Goal: Task Accomplishment & Management: Use online tool/utility

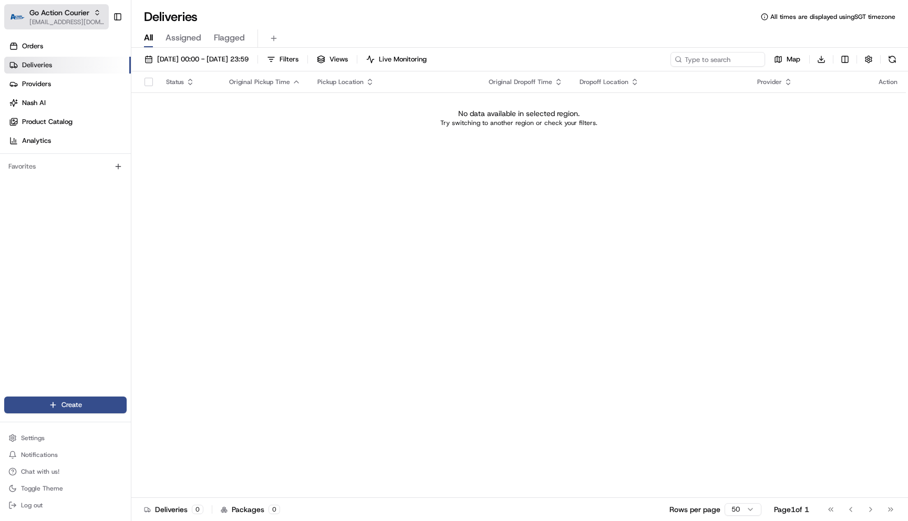
click at [55, 15] on span "Go Action Courier" at bounding box center [59, 12] width 60 height 11
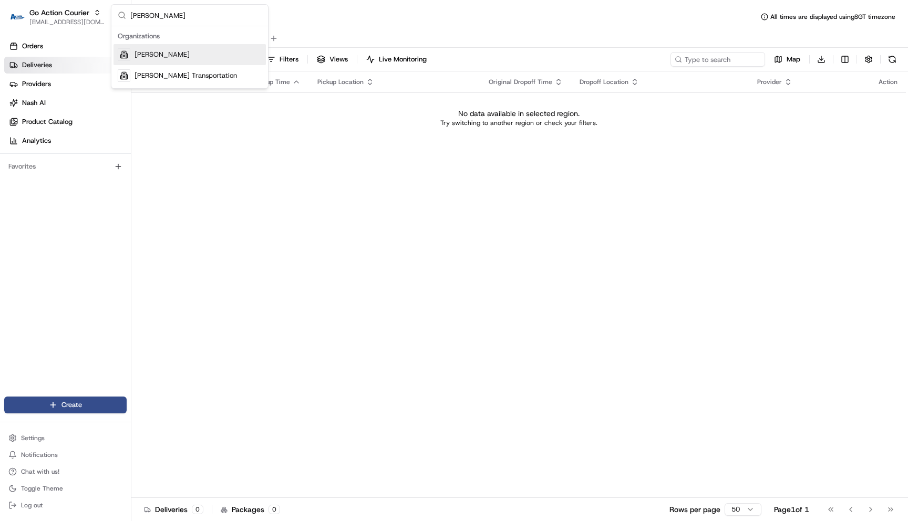
type input "betty"
click at [173, 57] on span "Betty Bakery" at bounding box center [161, 54] width 55 height 9
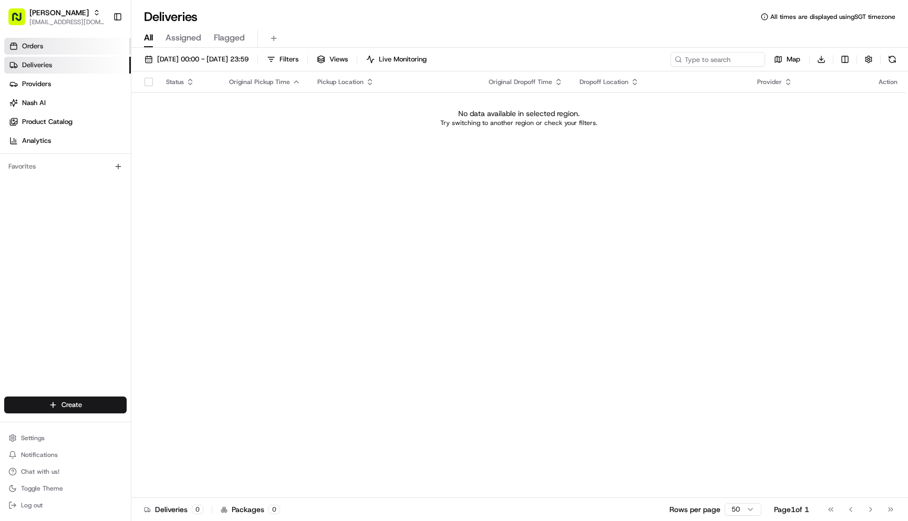
click at [69, 52] on link "Orders" at bounding box center [67, 46] width 127 height 17
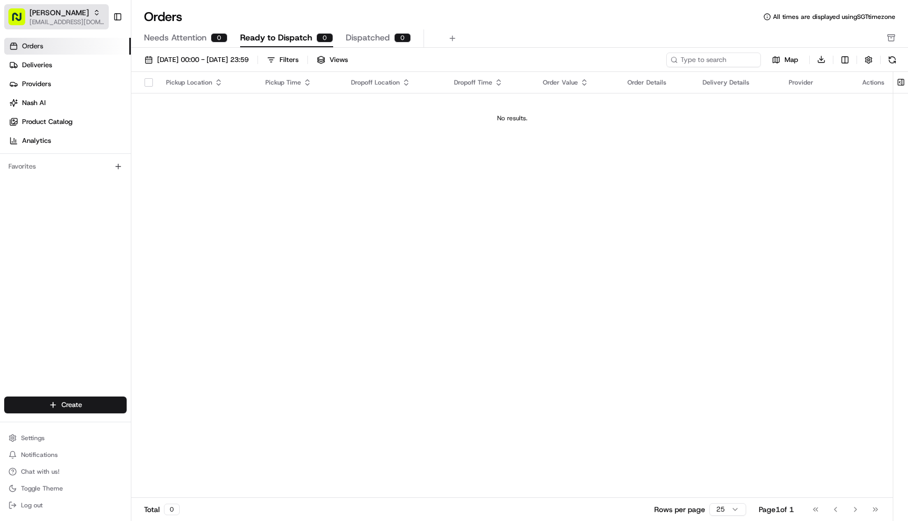
click at [77, 25] on span "[EMAIL_ADDRESS][DOMAIN_NAME]" at bounding box center [66, 22] width 75 height 8
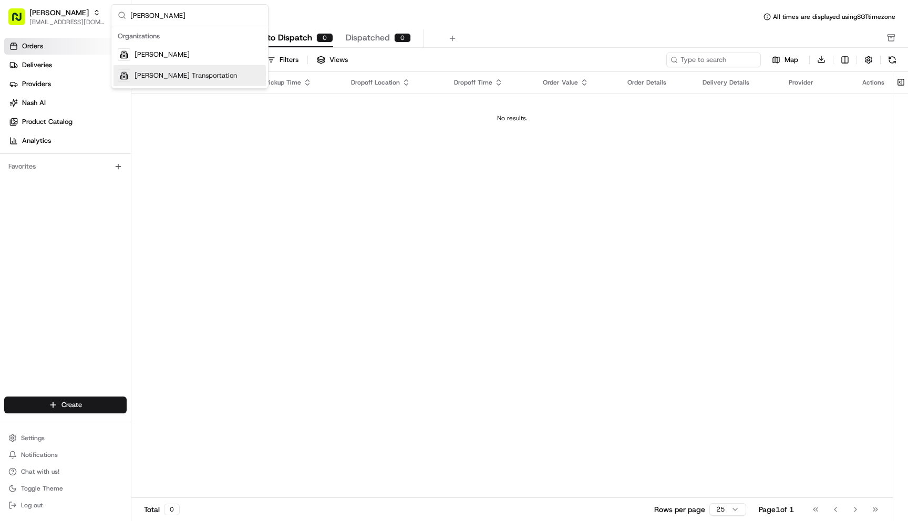
type input "betty"
click at [221, 76] on div "Betty Transportation" at bounding box center [189, 75] width 152 height 21
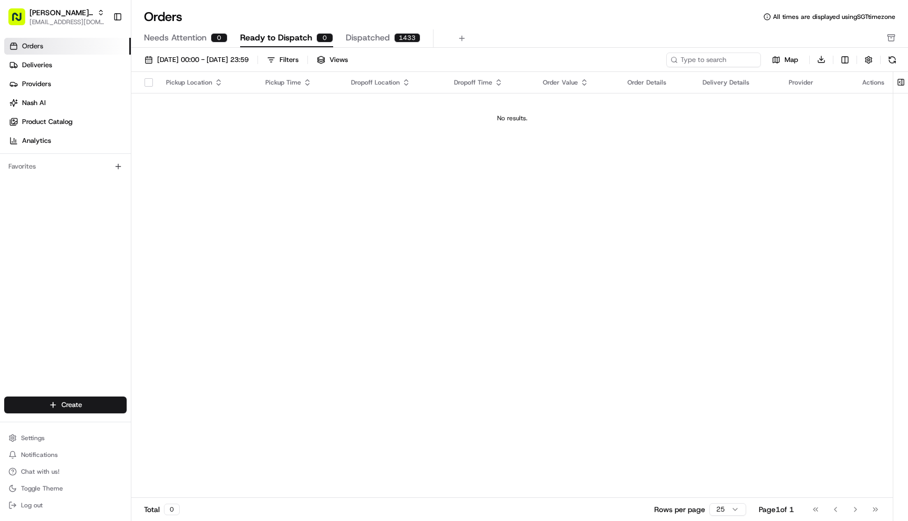
click at [85, 85] on link "Providers" at bounding box center [67, 84] width 127 height 17
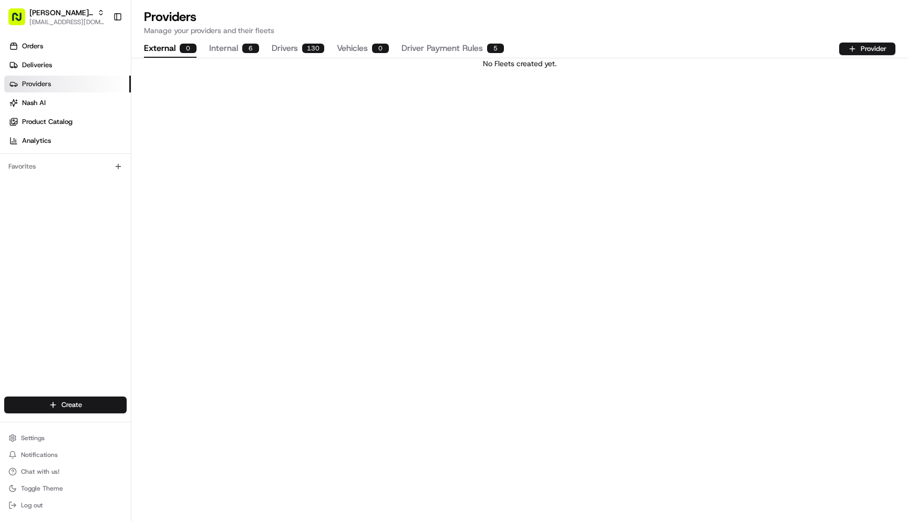
click at [239, 48] on button "Internal 6" at bounding box center [234, 49] width 50 height 18
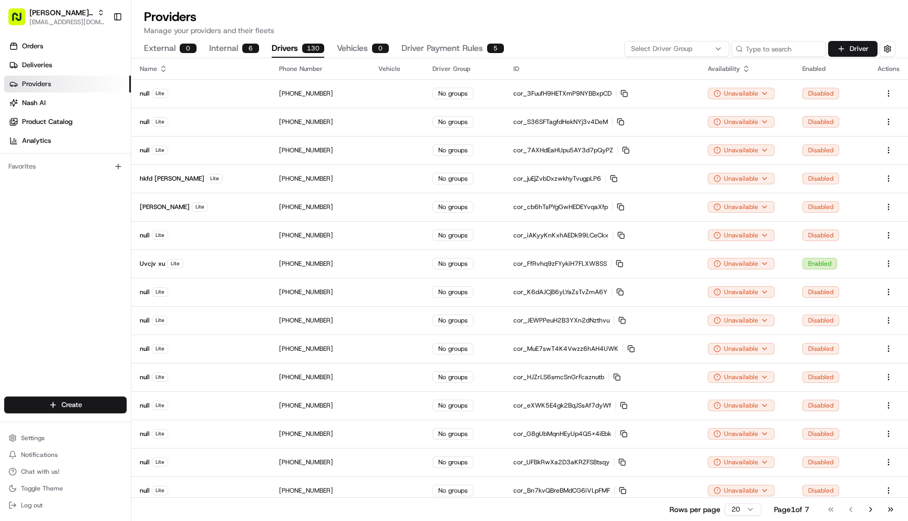
click at [310, 49] on div "130" at bounding box center [313, 48] width 22 height 9
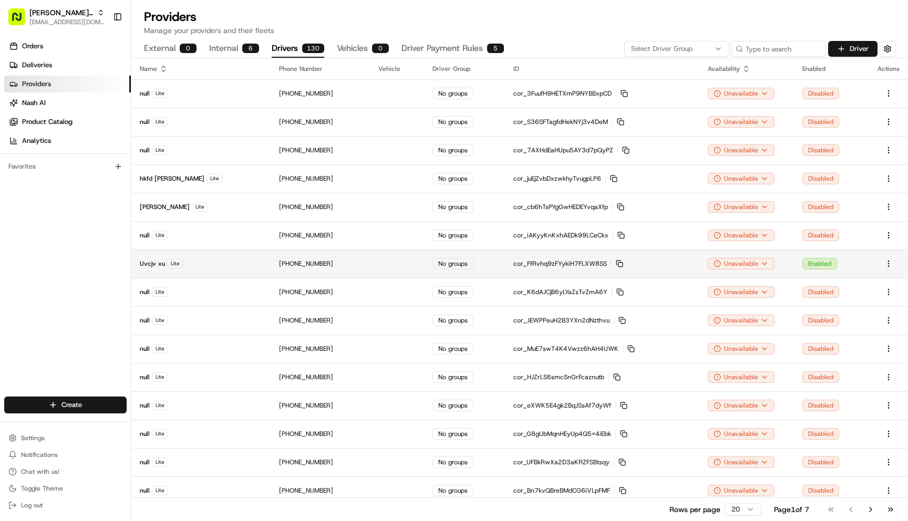
scroll to position [149, 0]
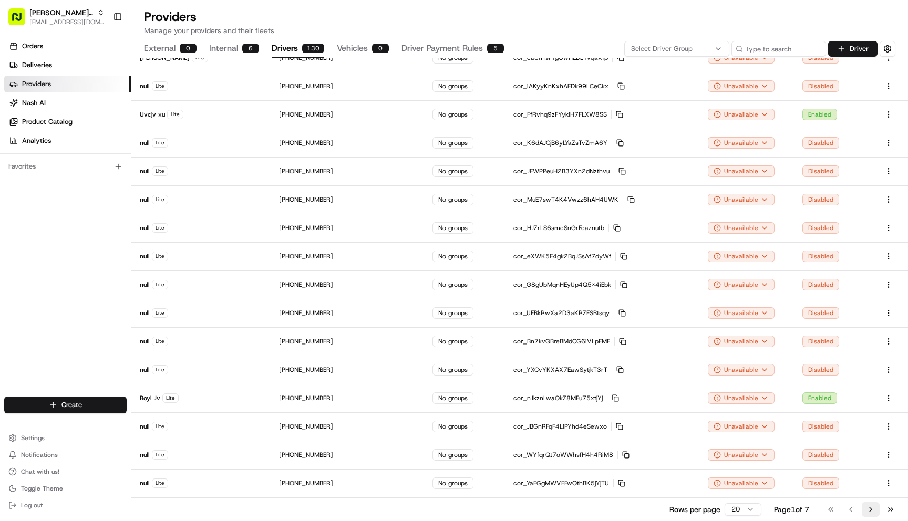
click at [874, 510] on button "Go to next page" at bounding box center [870, 509] width 18 height 15
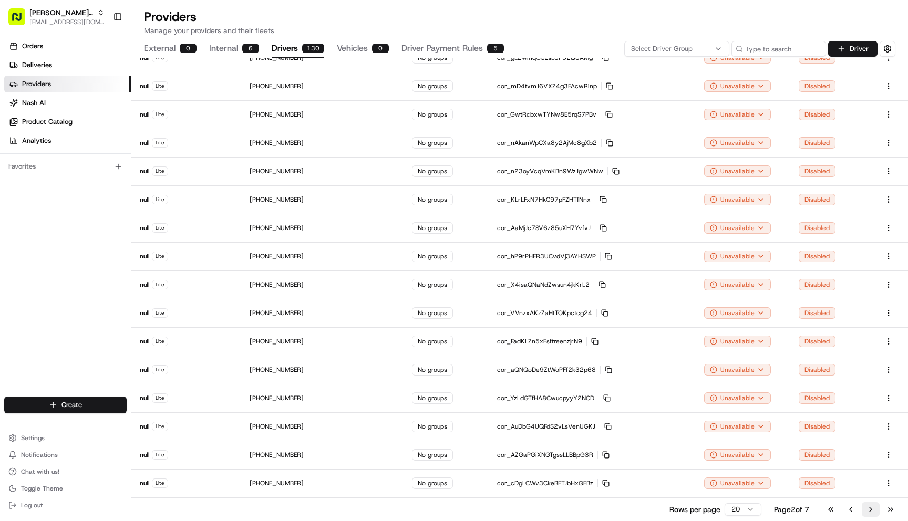
click at [874, 510] on button "Go to next page" at bounding box center [870, 509] width 18 height 15
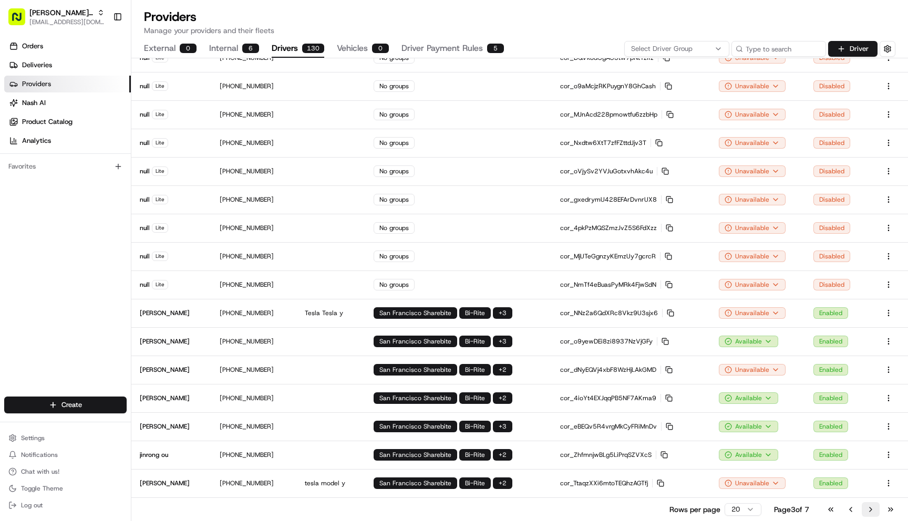
click at [874, 510] on button "Go to next page" at bounding box center [870, 509] width 18 height 15
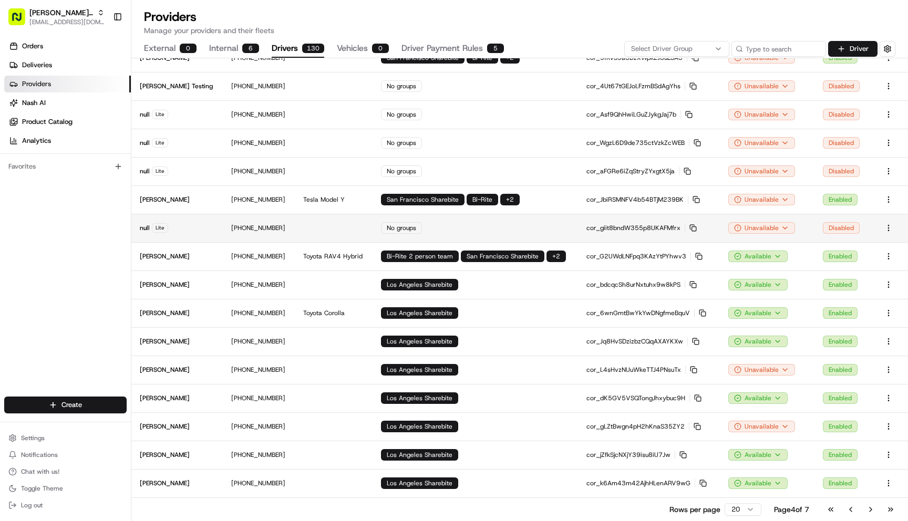
scroll to position [0, 0]
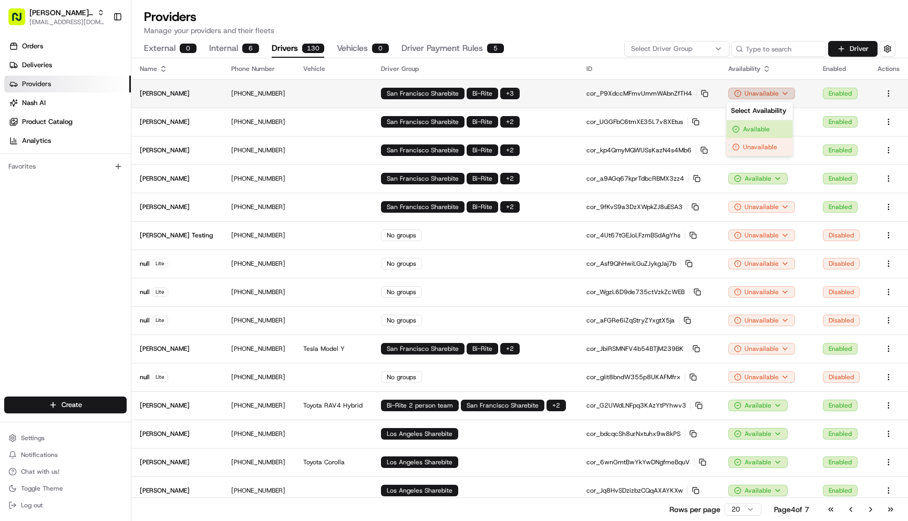
click at [757, 91] on html "Betty Transportation maksim@usenash.com Toggle Sidebar Orders Deliveries Provid…" at bounding box center [454, 260] width 908 height 521
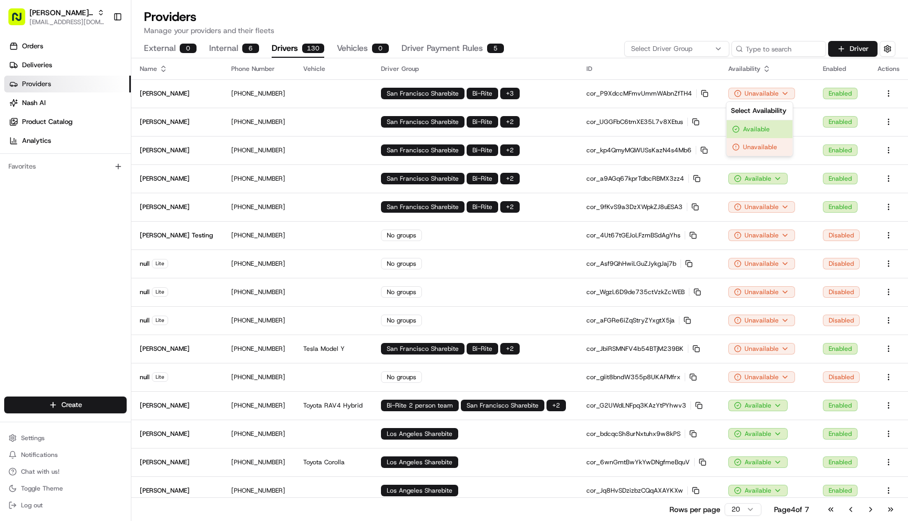
click at [754, 91] on html "Betty Transportation maksim@usenash.com Toggle Sidebar Orders Deliveries Provid…" at bounding box center [454, 260] width 908 height 521
click at [86, 88] on link "Providers" at bounding box center [67, 84] width 127 height 17
click at [235, 48] on button "Internal 6" at bounding box center [234, 49] width 50 height 18
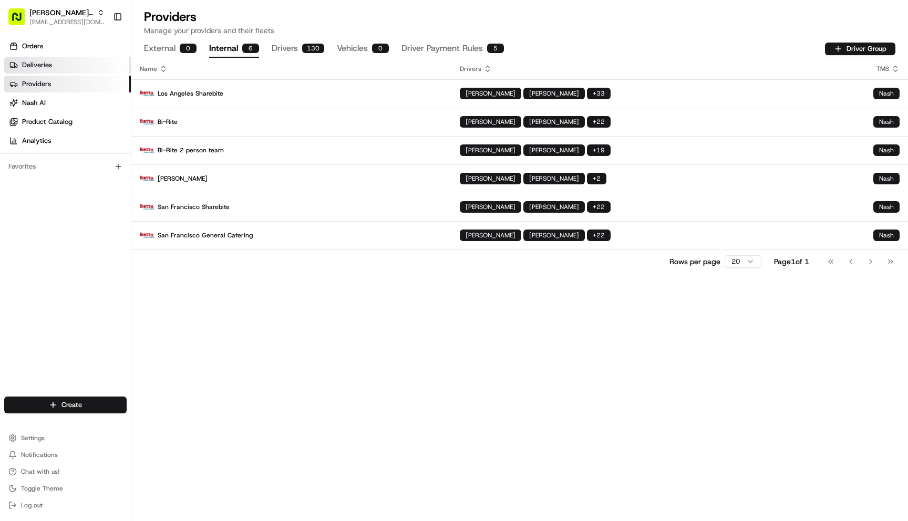
click at [51, 60] on span "Deliveries" at bounding box center [37, 64] width 30 height 9
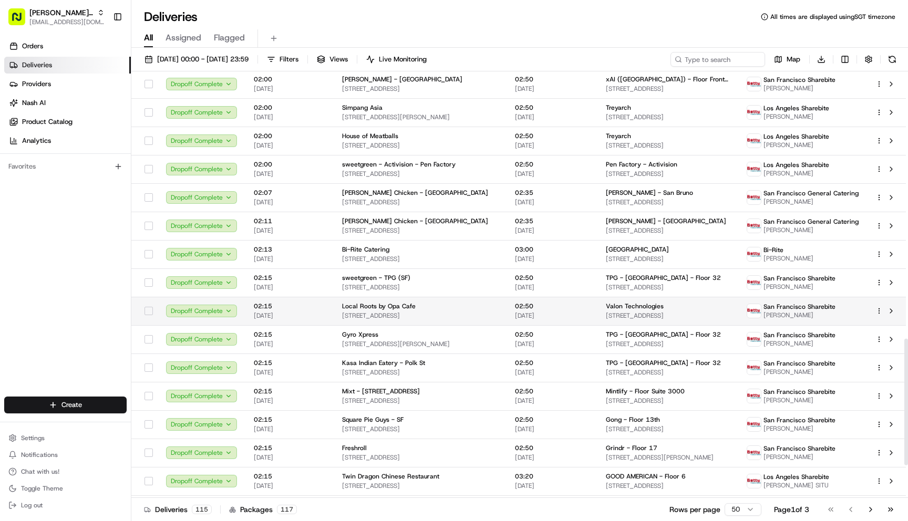
scroll to position [1013, 0]
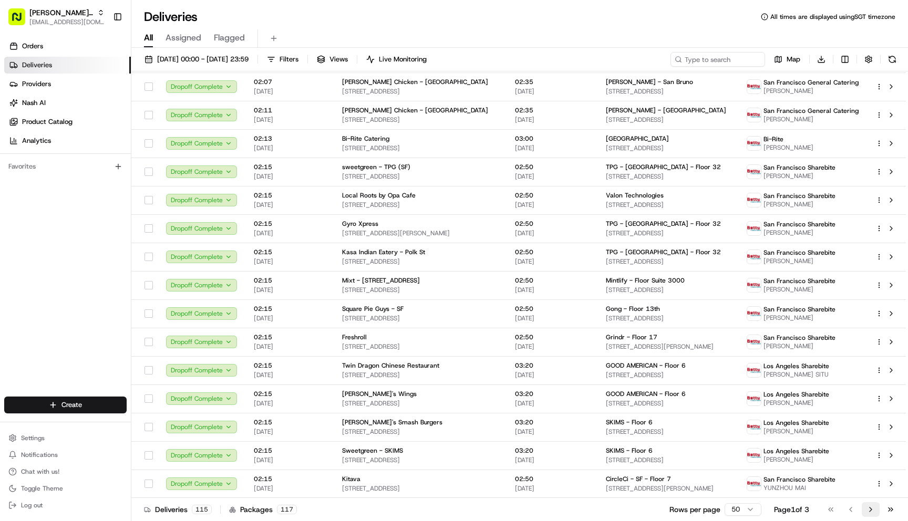
click at [868, 507] on button "Go to next page" at bounding box center [870, 509] width 18 height 15
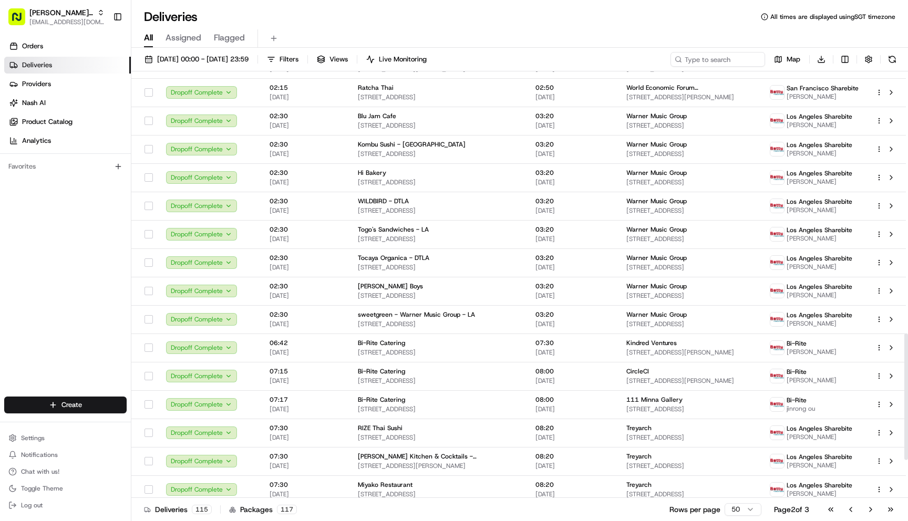
scroll to position [1013, 0]
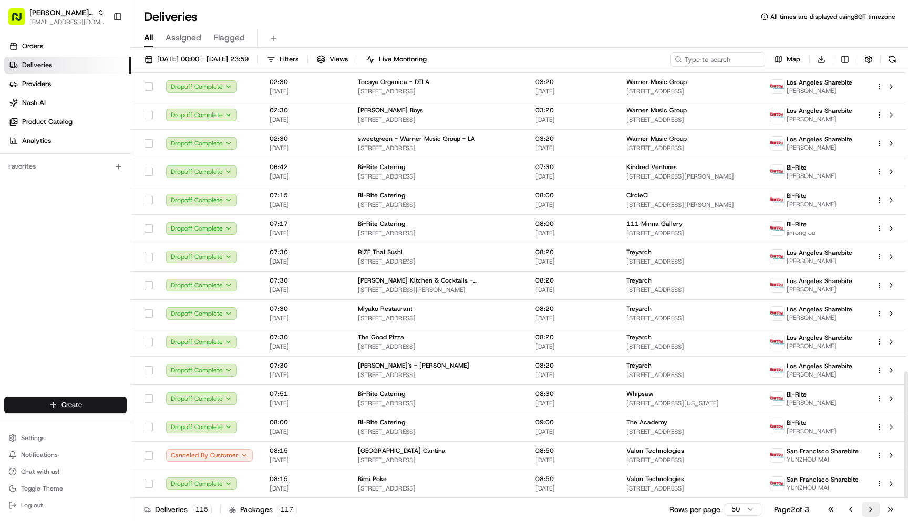
click at [869, 506] on button "Go to next page" at bounding box center [870, 509] width 18 height 15
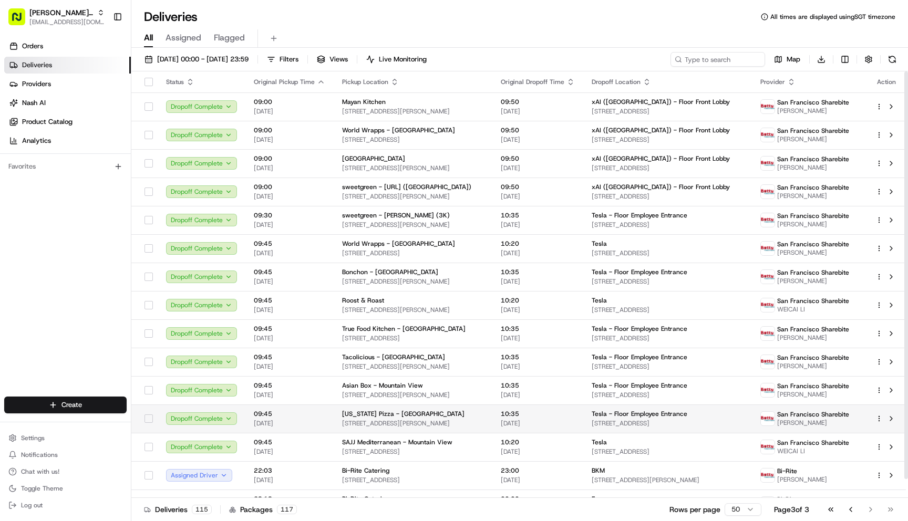
scroll to position [20, 0]
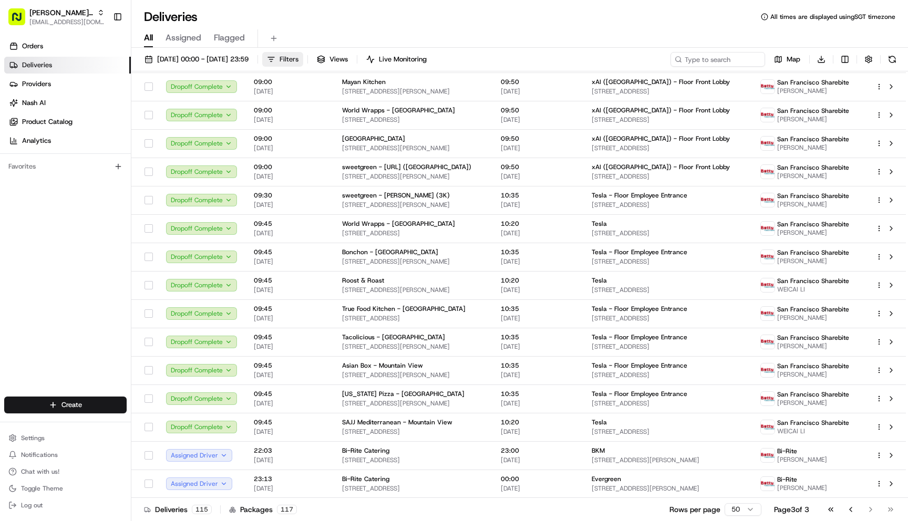
click at [298, 61] on span "Filters" at bounding box center [288, 59] width 19 height 9
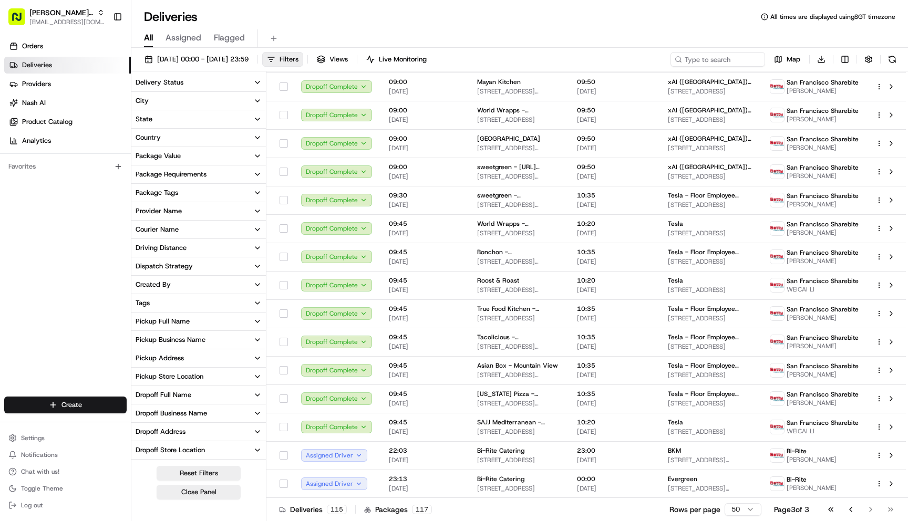
scroll to position [13, 0]
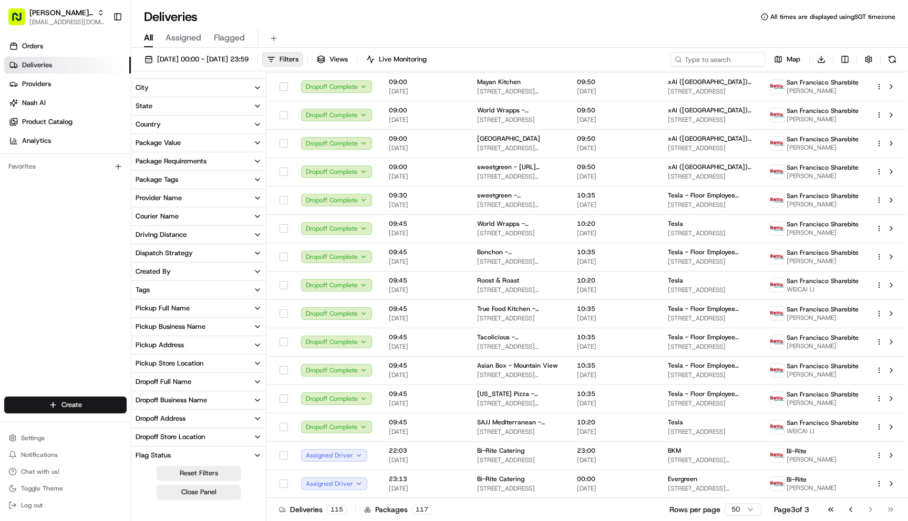
click at [175, 217] on div "Courier Name" at bounding box center [157, 216] width 43 height 9
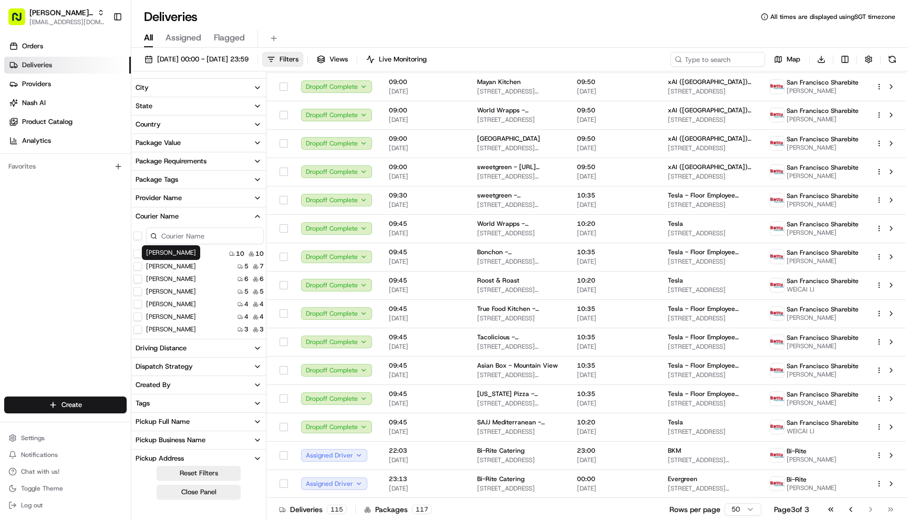
click at [137, 253] on xu "Judy xu" at bounding box center [137, 254] width 8 height 8
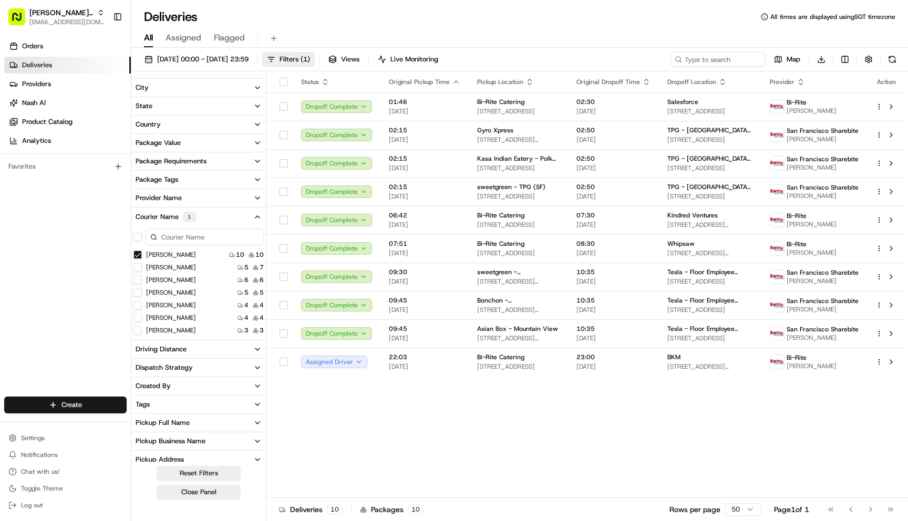
type xu "on"
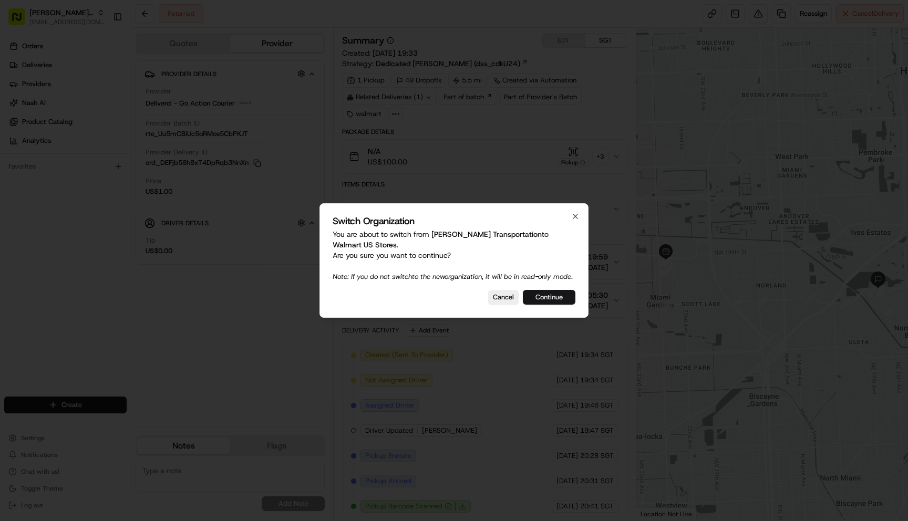
click at [541, 305] on button "Continue" at bounding box center [549, 297] width 53 height 15
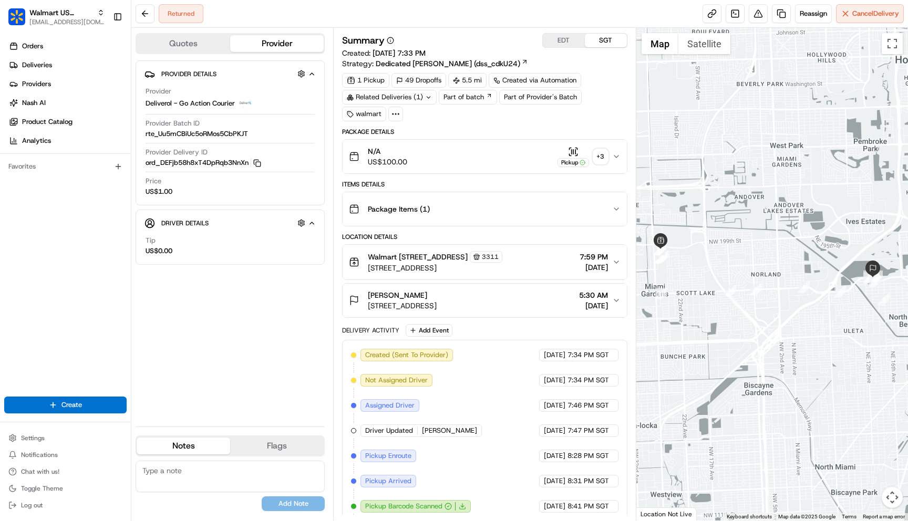
scroll to position [344, 0]
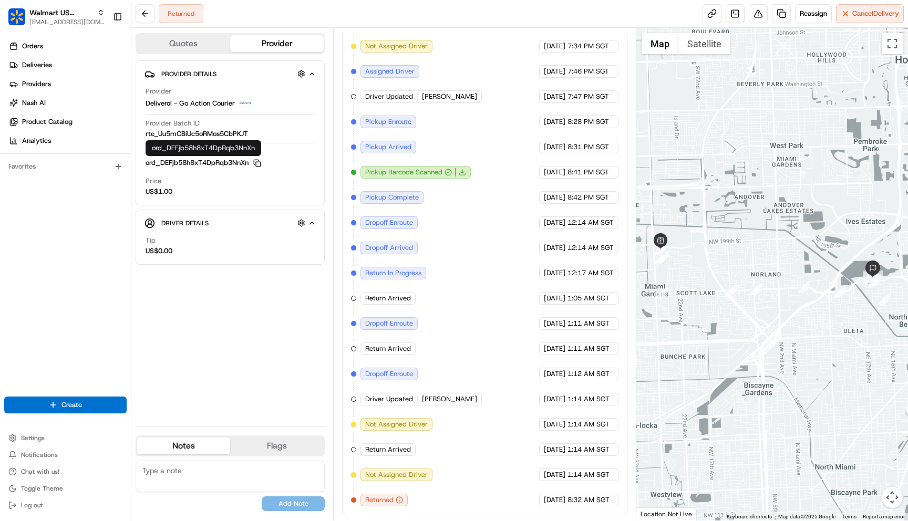
click at [259, 163] on icon "button" at bounding box center [257, 163] width 8 height 8
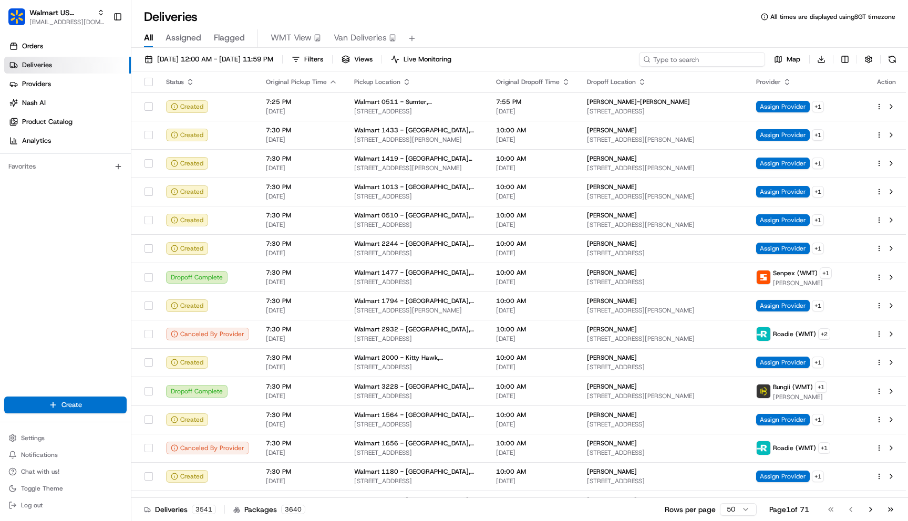
click at [725, 58] on input at bounding box center [702, 59] width 126 height 15
click at [86, 8] on span "Walmart US Stores" at bounding box center [61, 12] width 64 height 11
type input "deliverol"
click at [170, 56] on div "Deliverol" at bounding box center [189, 54] width 152 height 21
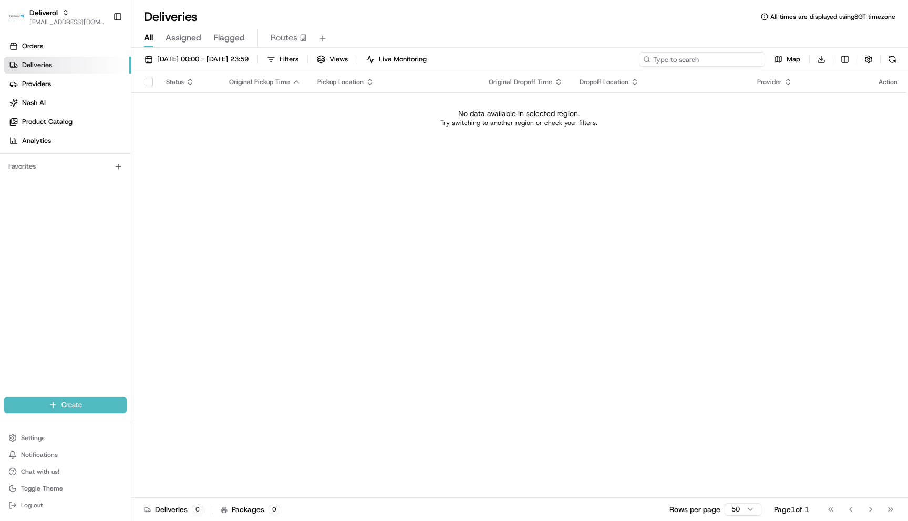
click at [729, 56] on input at bounding box center [702, 59] width 126 height 15
paste input "ord_DEFjb58h8xT4DpRqb3NnXn"
type input "ord_DEFjb58h8xT4DpRqb3NnXn"
click at [248, 55] on span "22/08/2025 00:00 - 22/08/2025 23:59" at bounding box center [202, 59] width 91 height 9
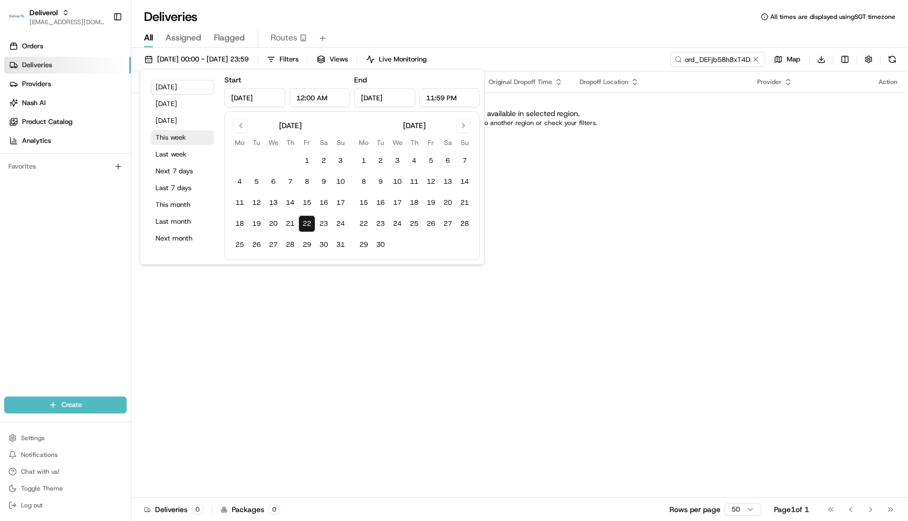
click at [182, 134] on button "This week" at bounding box center [182, 137] width 63 height 15
type input "Aug 18, 2025"
type input "Aug 24, 2025"
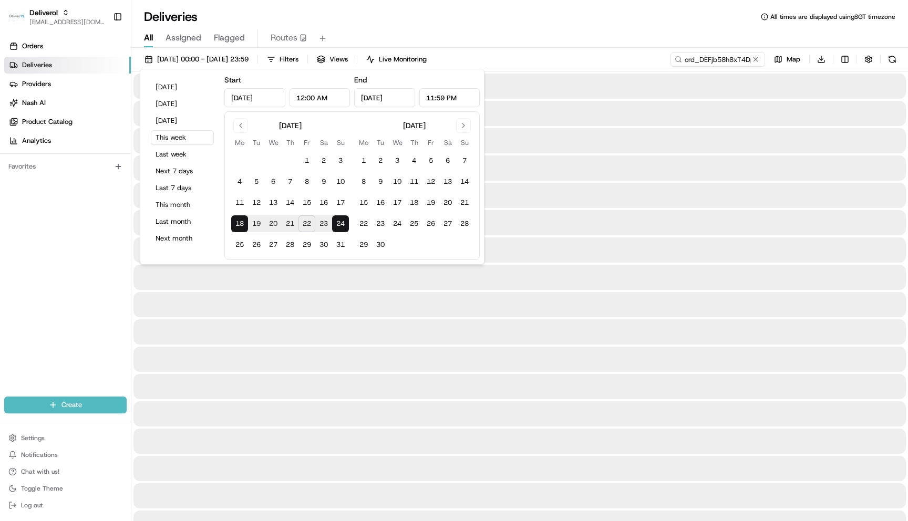
click at [577, 159] on div at bounding box center [519, 167] width 772 height 25
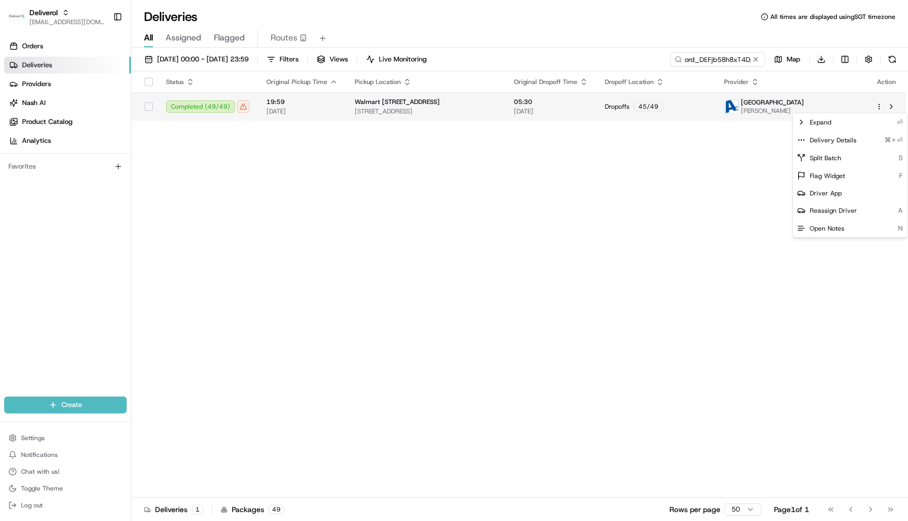
click at [877, 105] on html "Deliverol maksim@usenash.com Toggle Sidebar Orders Deliveries Providers Nash AI…" at bounding box center [454, 260] width 908 height 521
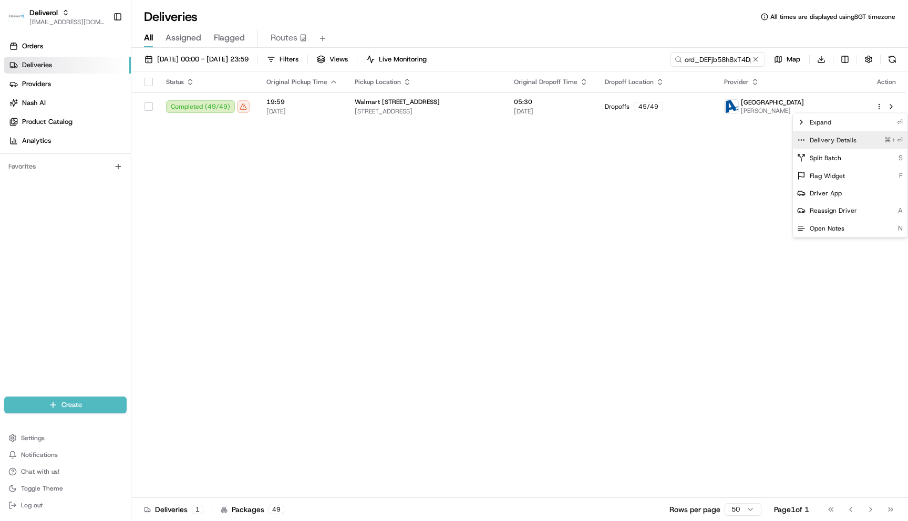
click at [849, 142] on span "Delivery Details" at bounding box center [832, 140] width 47 height 8
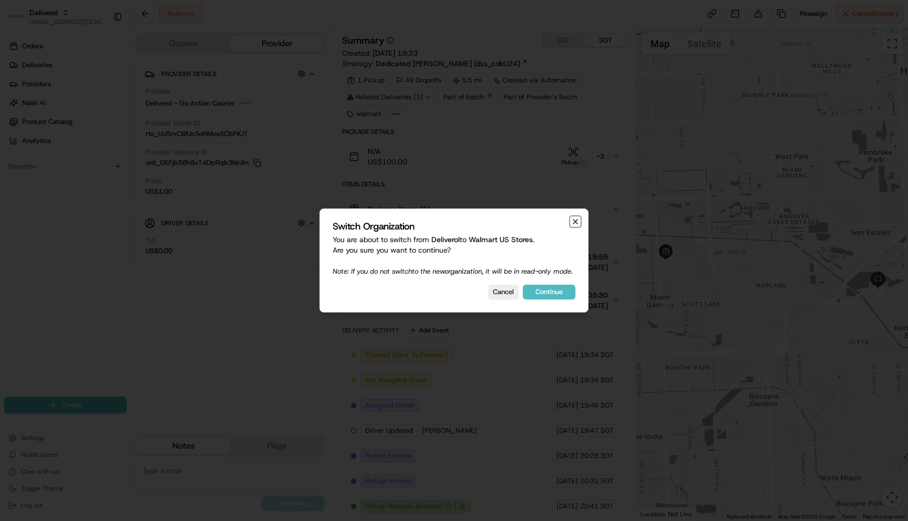
click at [579, 217] on icon "button" at bounding box center [575, 221] width 8 height 8
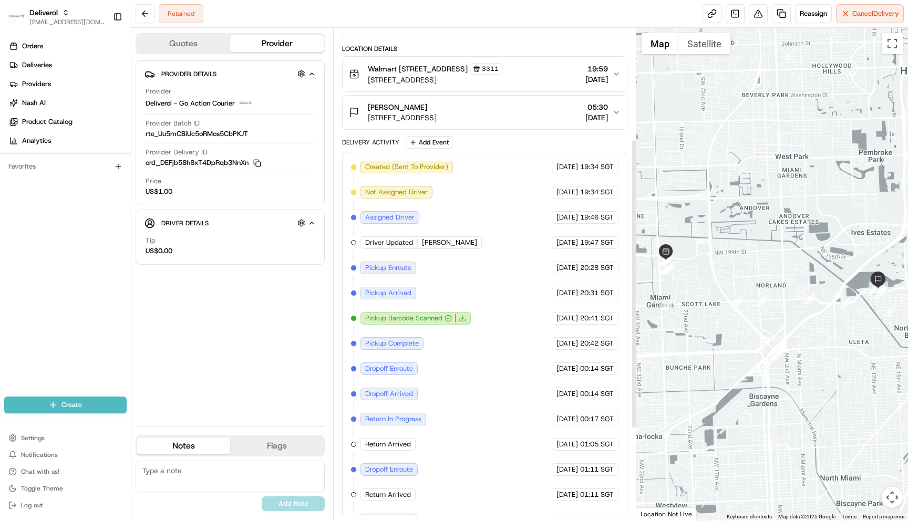
scroll to position [344, 0]
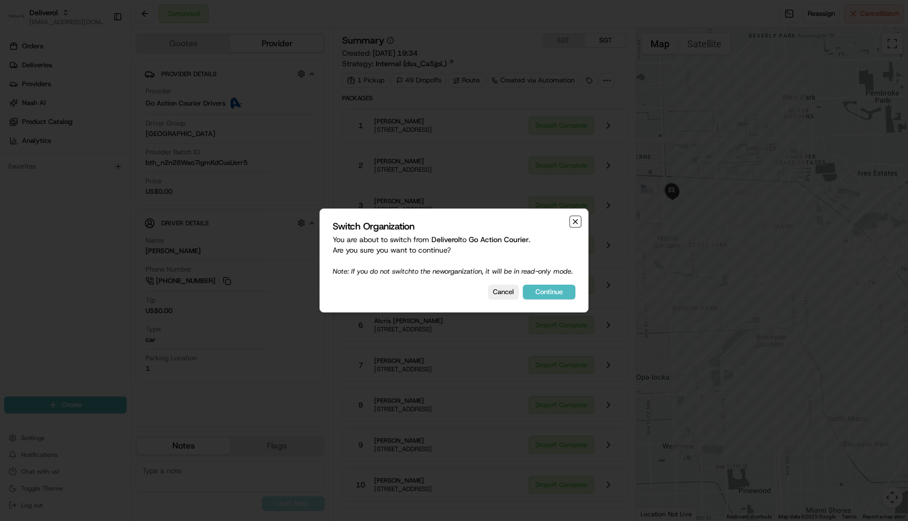
click at [574, 217] on icon "button" at bounding box center [575, 221] width 8 height 8
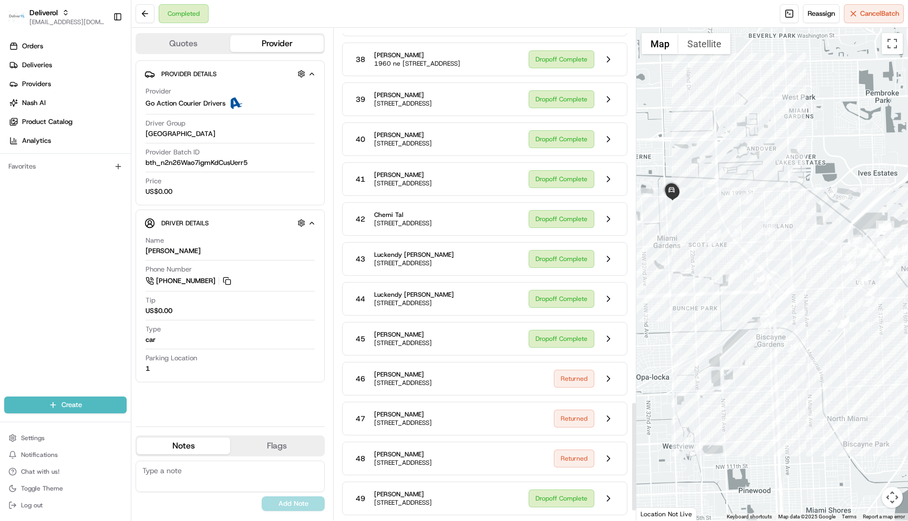
scroll to position [1722, 0]
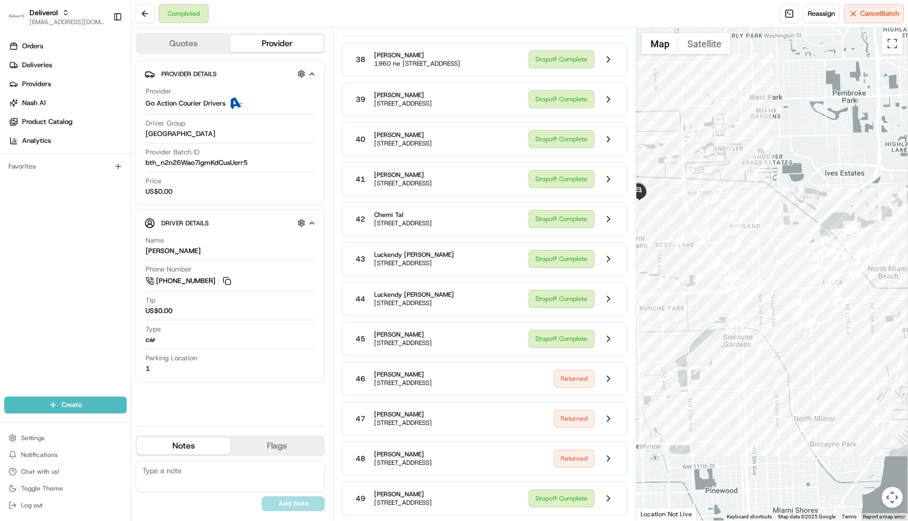
drag, startPoint x: 838, startPoint y: 288, endPoint x: 751, endPoint y: 288, distance: 87.2
click at [751, 288] on div at bounding box center [772, 274] width 272 height 493
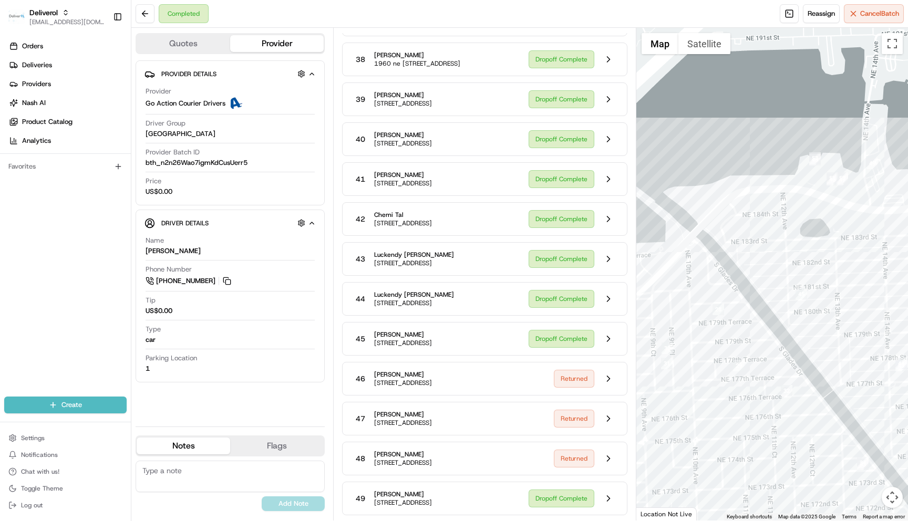
drag, startPoint x: 773, startPoint y: 310, endPoint x: 860, endPoint y: 349, distance: 94.8
click at [860, 349] on div at bounding box center [772, 274] width 272 height 493
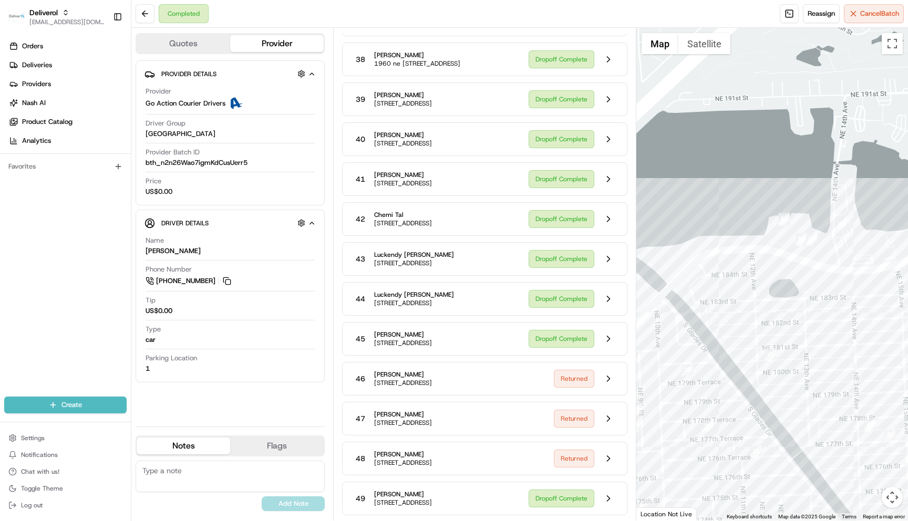
drag, startPoint x: 833, startPoint y: 241, endPoint x: 802, endPoint y: 303, distance: 69.1
click at [802, 303] on div at bounding box center [772, 274] width 272 height 493
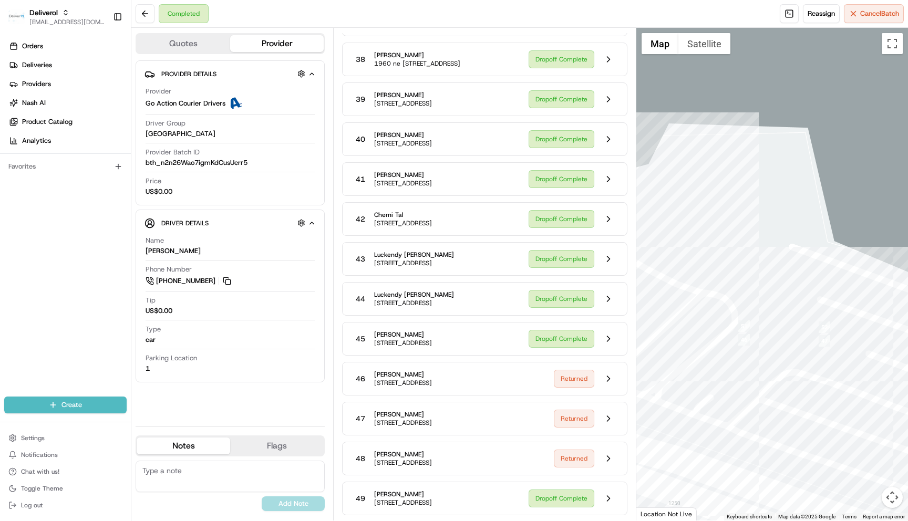
drag, startPoint x: 726, startPoint y: 437, endPoint x: 816, endPoint y: 381, distance: 106.1
click at [816, 381] on div at bounding box center [772, 274] width 272 height 493
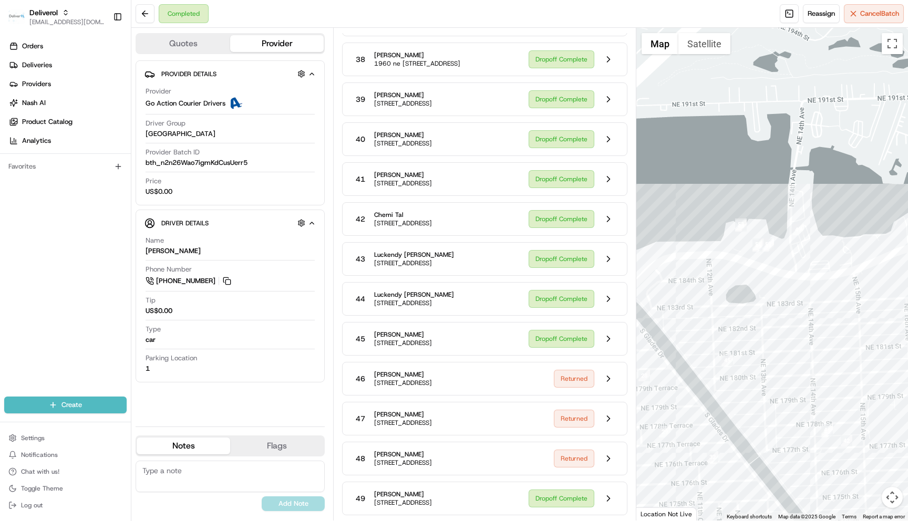
drag, startPoint x: 754, startPoint y: 463, endPoint x: 760, endPoint y: 286, distance: 176.6
click at [760, 286] on div at bounding box center [772, 274] width 272 height 493
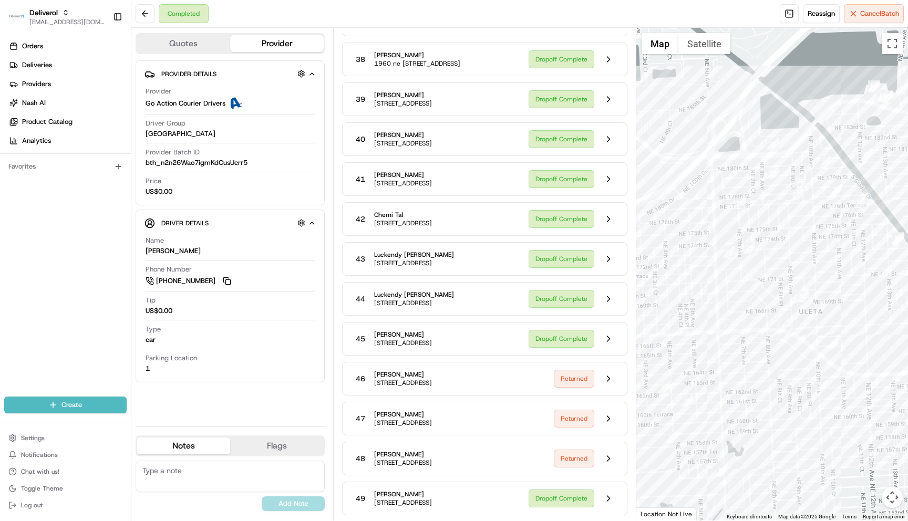
drag, startPoint x: 711, startPoint y: 344, endPoint x: 843, endPoint y: 158, distance: 228.3
click at [843, 158] on div at bounding box center [772, 274] width 272 height 493
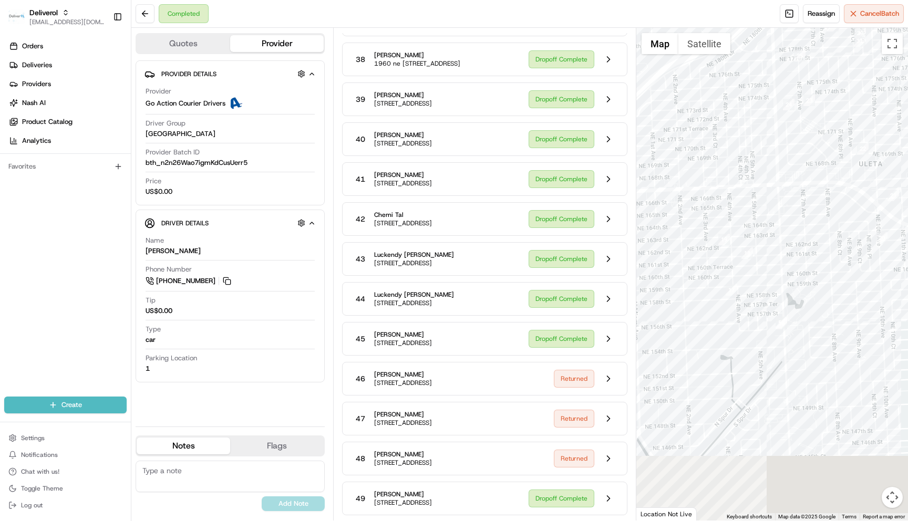
drag, startPoint x: 826, startPoint y: 466, endPoint x: 903, endPoint y: 297, distance: 185.7
click at [903, 297] on div at bounding box center [772, 274] width 272 height 493
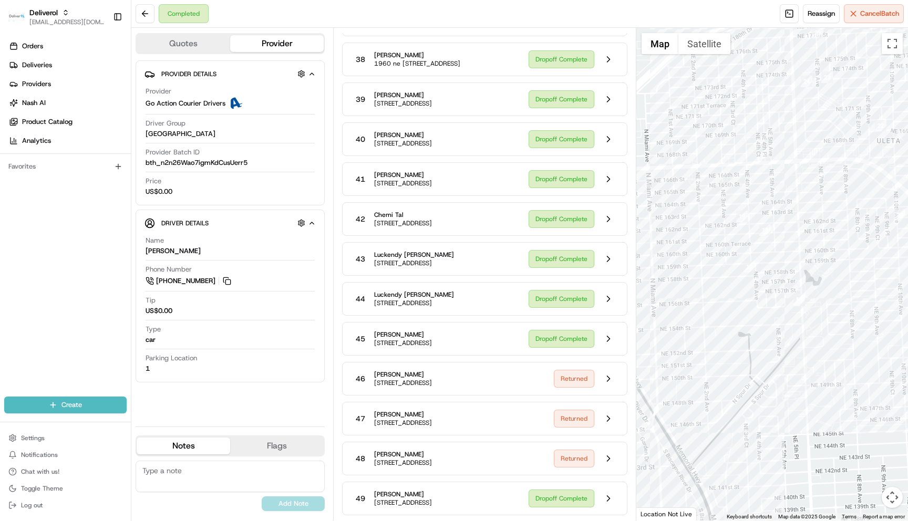
drag, startPoint x: 747, startPoint y: 360, endPoint x: 790, endPoint y: 316, distance: 61.3
click at [788, 317] on div at bounding box center [772, 274] width 272 height 493
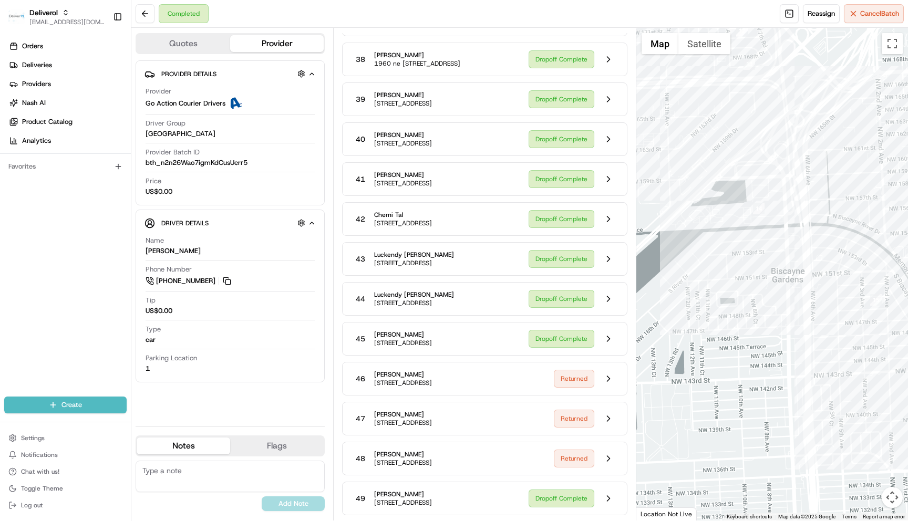
drag, startPoint x: 685, startPoint y: 371, endPoint x: 868, endPoint y: 383, distance: 183.2
click at [868, 383] on div at bounding box center [772, 274] width 272 height 493
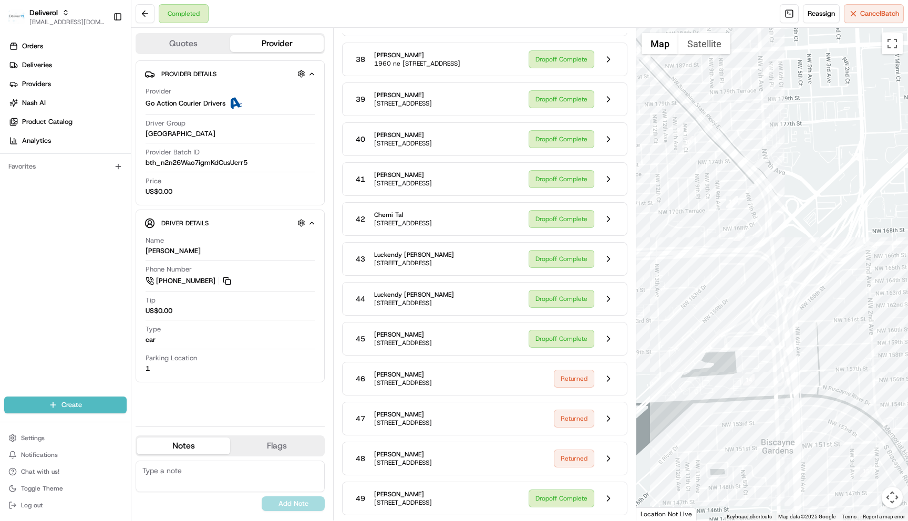
drag, startPoint x: 830, startPoint y: 320, endPoint x: 820, endPoint y: 470, distance: 150.6
click at [820, 470] on div at bounding box center [772, 274] width 272 height 493
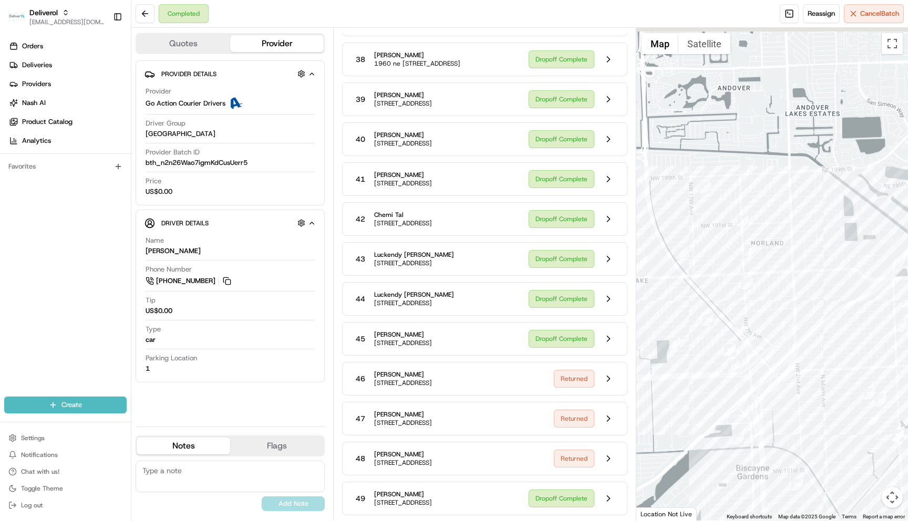
drag, startPoint x: 818, startPoint y: 354, endPoint x: 679, endPoint y: 368, distance: 139.4
click at [679, 368] on div at bounding box center [772, 274] width 272 height 493
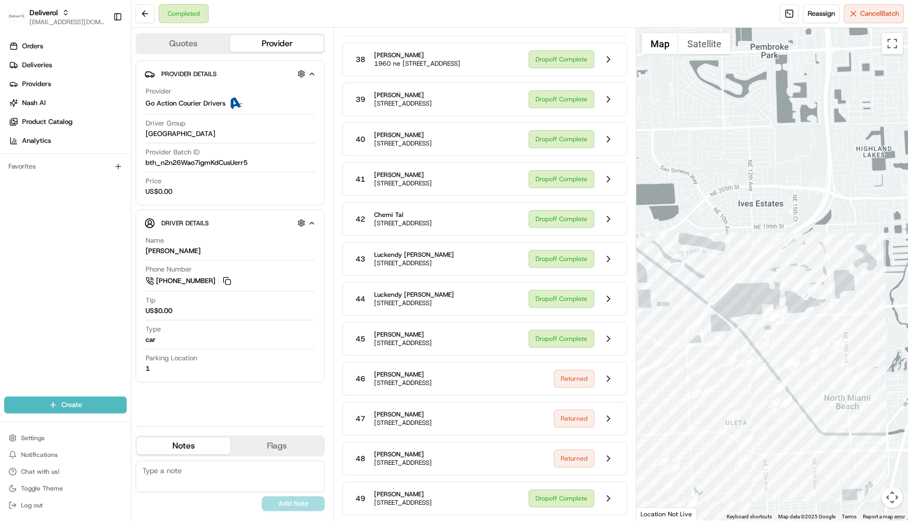
drag, startPoint x: 770, startPoint y: 232, endPoint x: 840, endPoint y: 274, distance: 81.5
click at [840, 275] on div at bounding box center [772, 274] width 272 height 493
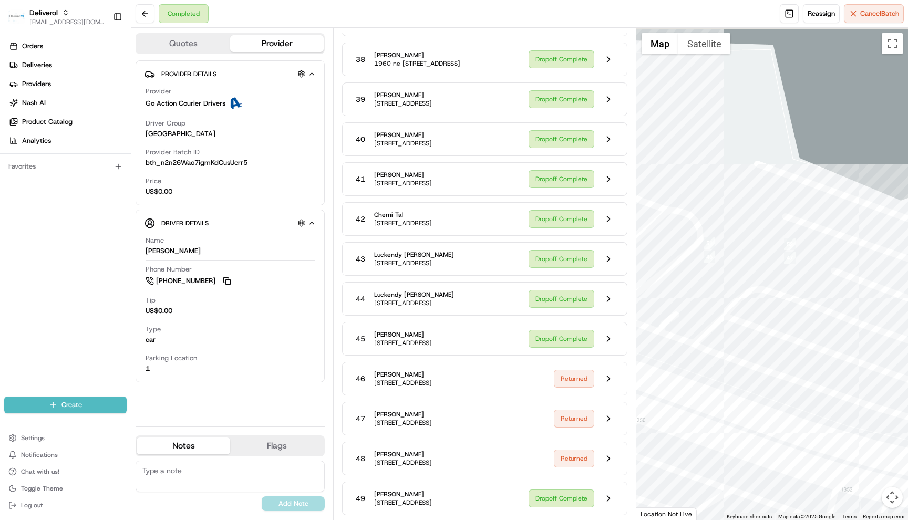
drag, startPoint x: 715, startPoint y: 306, endPoint x: 845, endPoint y: 377, distance: 147.9
click at [845, 377] on div at bounding box center [772, 274] width 272 height 493
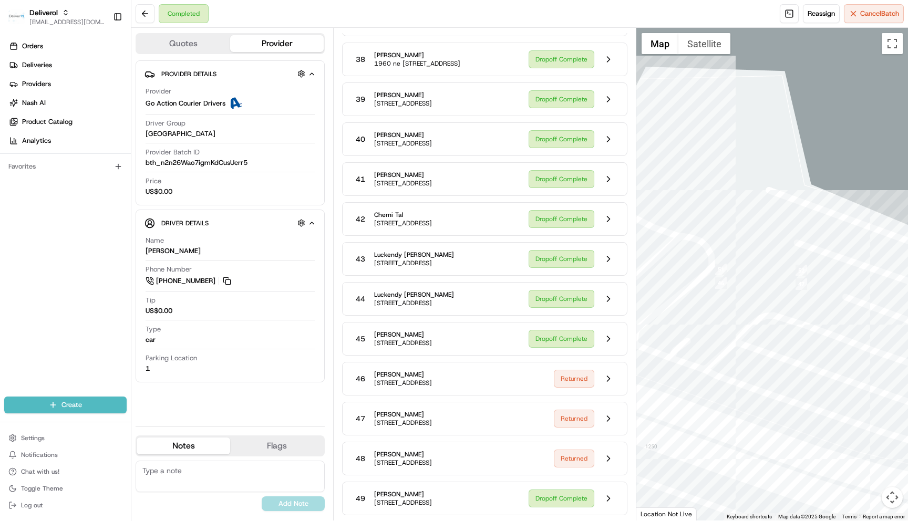
drag, startPoint x: 791, startPoint y: 297, endPoint x: 760, endPoint y: 299, distance: 31.1
click at [760, 299] on div at bounding box center [772, 274] width 272 height 493
click at [608, 409] on button at bounding box center [608, 419] width 20 height 20
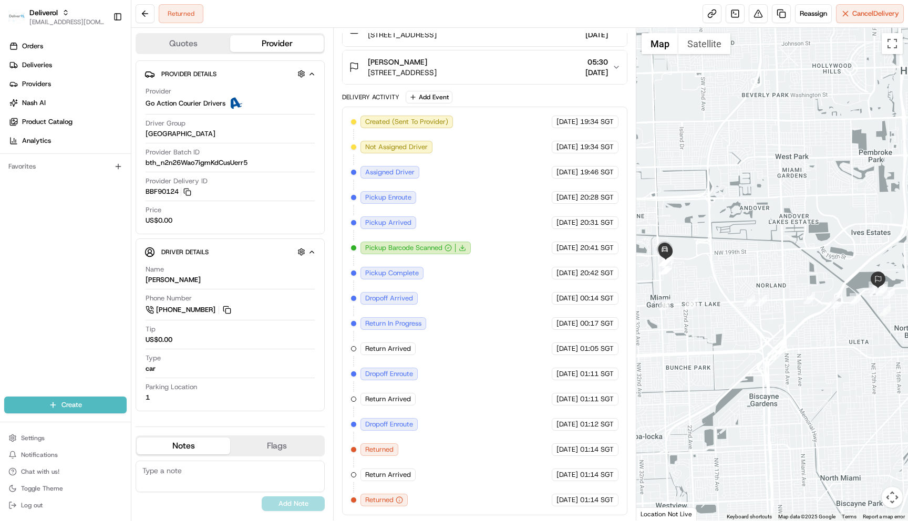
click at [244, 161] on span "bth_n2n26Wao7igmKdCusUerr5" at bounding box center [197, 162] width 102 height 9
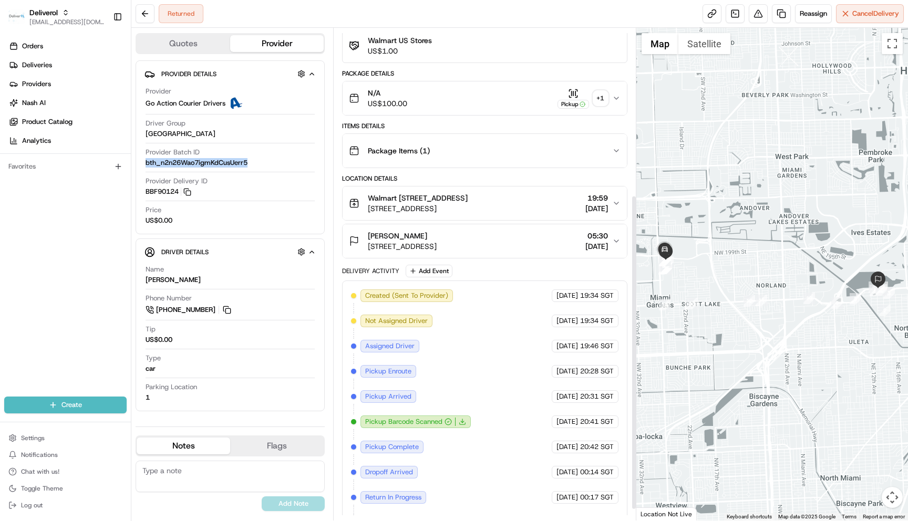
scroll to position [0, 0]
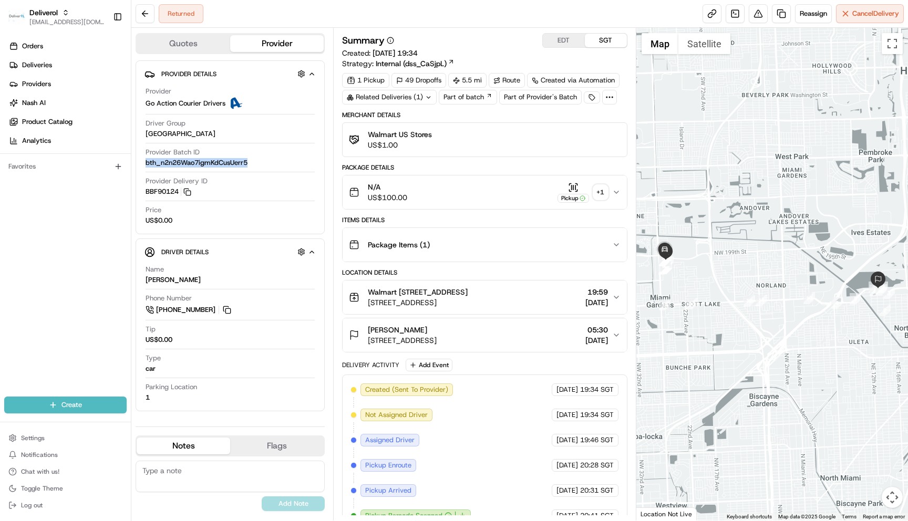
copy span "bth_n2n26Wao7igmKdCusUerr5"
click at [308, 198] on div "Provider Delivery ID BBF90124 Copy BBF90124" at bounding box center [230, 188] width 169 height 25
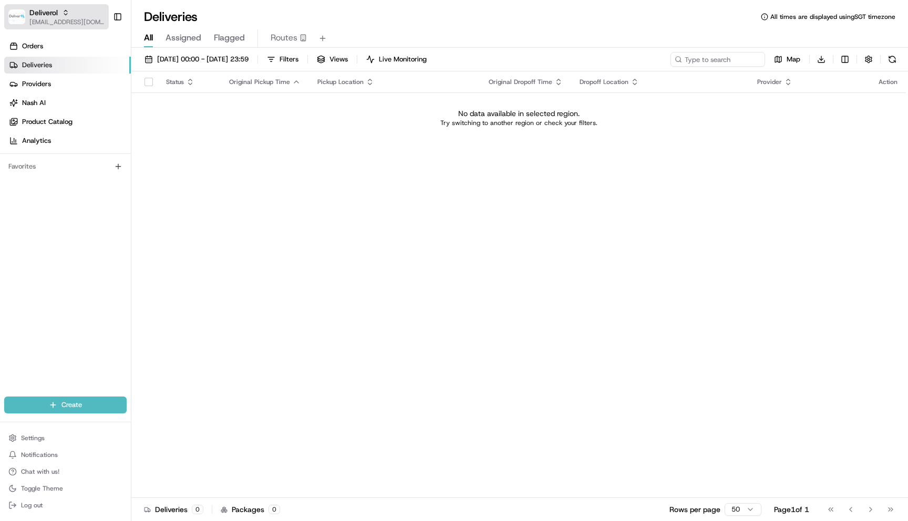
click at [35, 19] on span "[EMAIL_ADDRESS][DOMAIN_NAME]" at bounding box center [66, 22] width 75 height 8
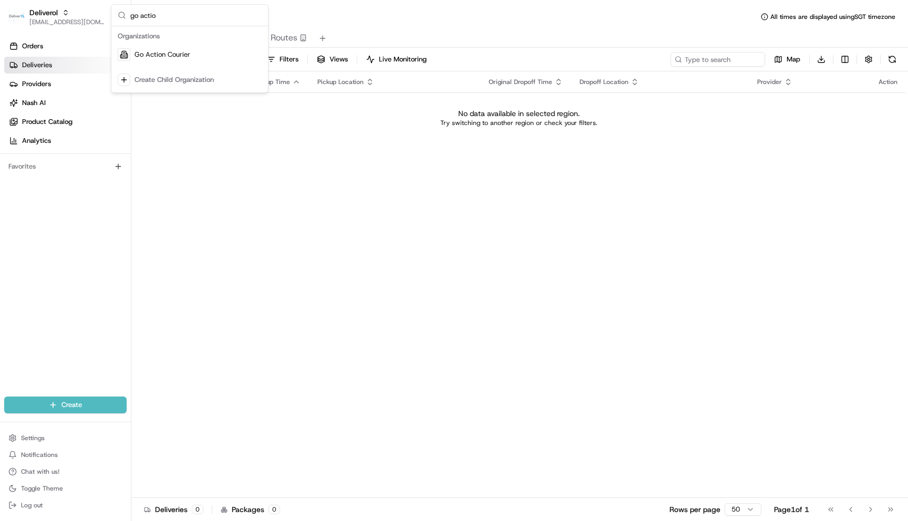
type input "go actio"
click at [143, 51] on span "Go Action Courier" at bounding box center [162, 54] width 56 height 9
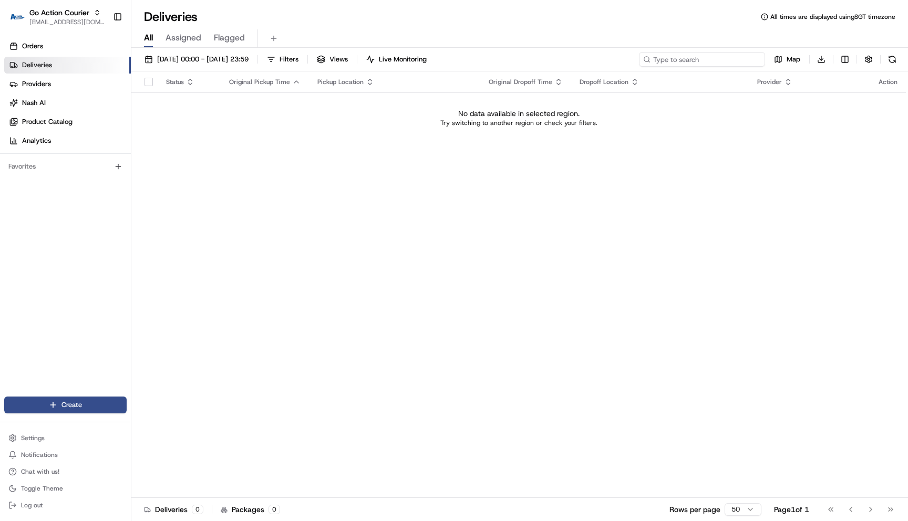
click at [739, 65] on input at bounding box center [702, 59] width 126 height 15
paste input "bth_n2n26Wao7igmKdCusUerr5"
type input "bth_n2n26Wao7igmKdCusUerr5"
click at [248, 57] on span "[DATE] 00:00 - [DATE] 23:59" at bounding box center [202, 59] width 91 height 9
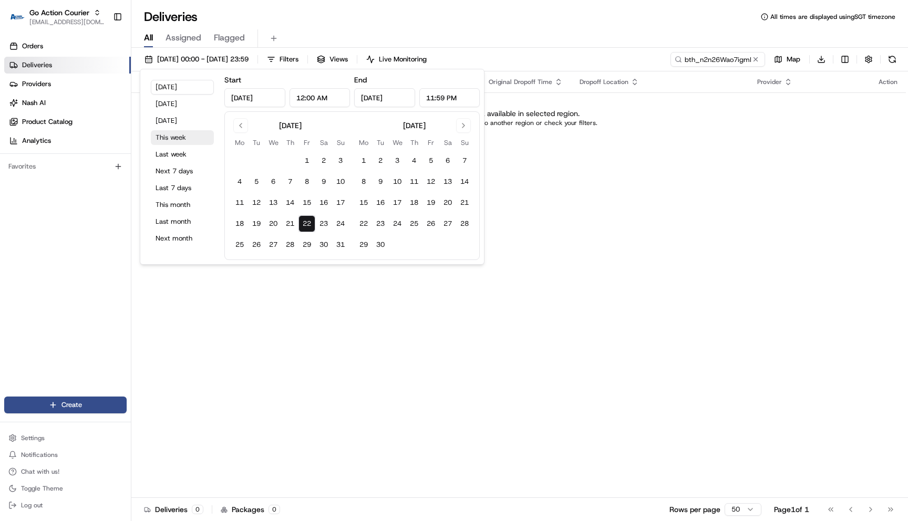
click at [181, 141] on button "This week" at bounding box center [182, 137] width 63 height 15
type input "[DATE]"
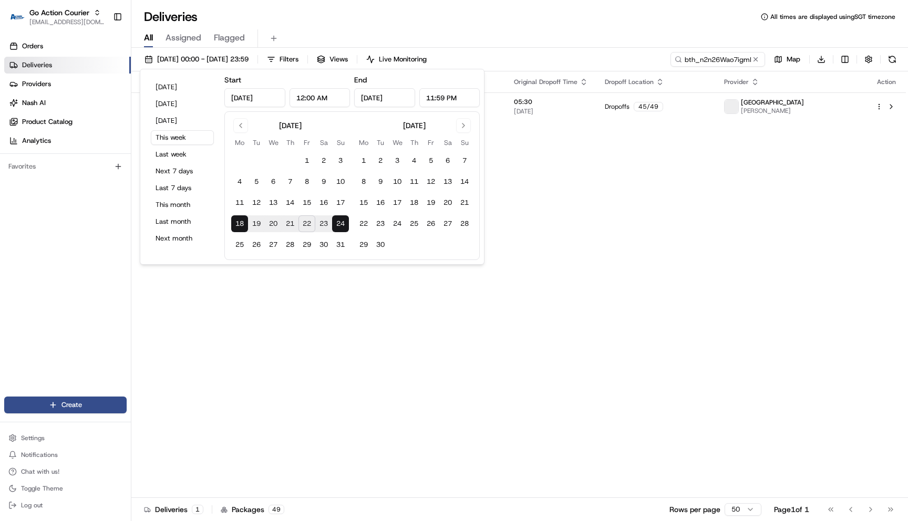
click at [434, 310] on div "Status Original Pickup Time Pickup Location Original Dropoff Time Dropoff Locat…" at bounding box center [518, 284] width 774 height 427
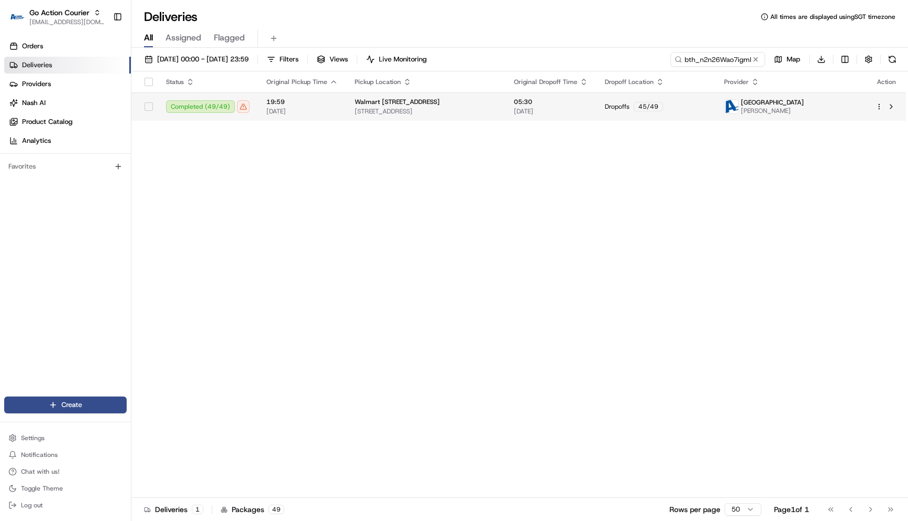
click at [879, 106] on html "Go Action Courier maksim@usenash.com Toggle Sidebar Orders Deliveries Providers…" at bounding box center [454, 260] width 908 height 521
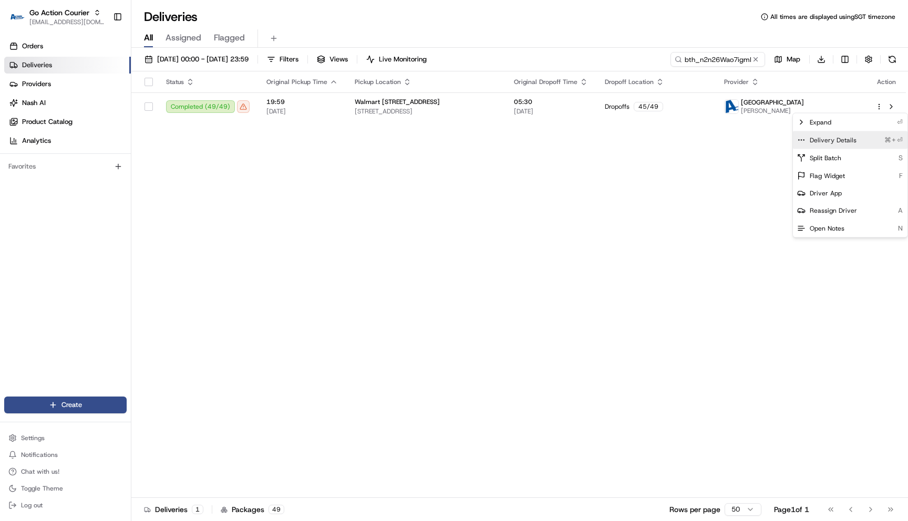
click at [851, 140] on span "Delivery Details" at bounding box center [832, 140] width 47 height 8
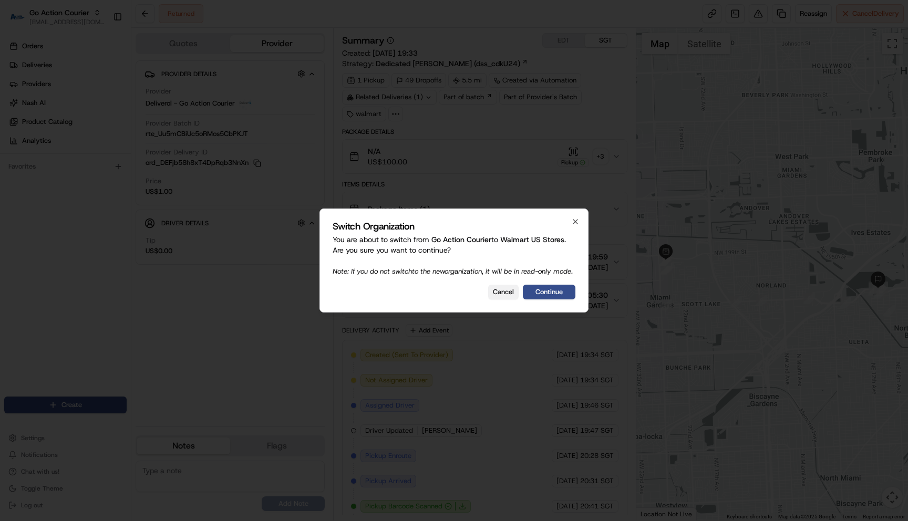
click at [501, 294] on button "Cancel" at bounding box center [503, 292] width 30 height 15
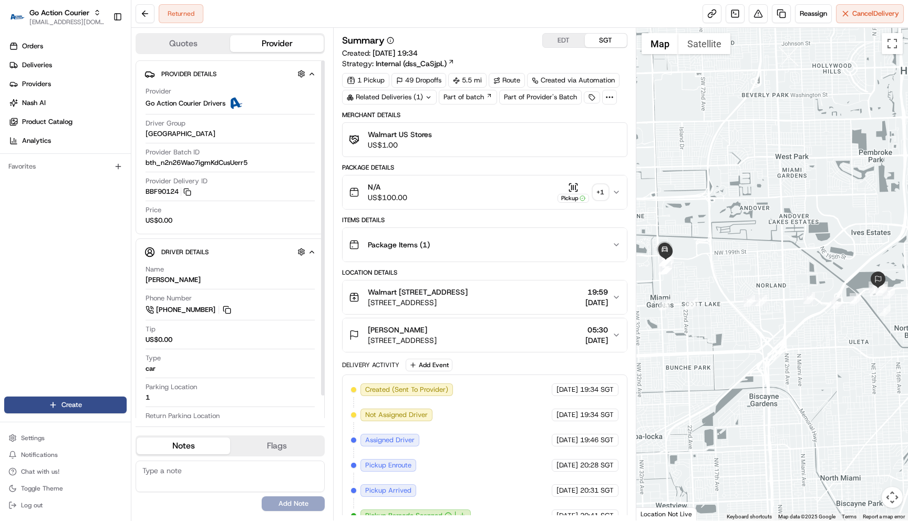
scroll to position [278, 0]
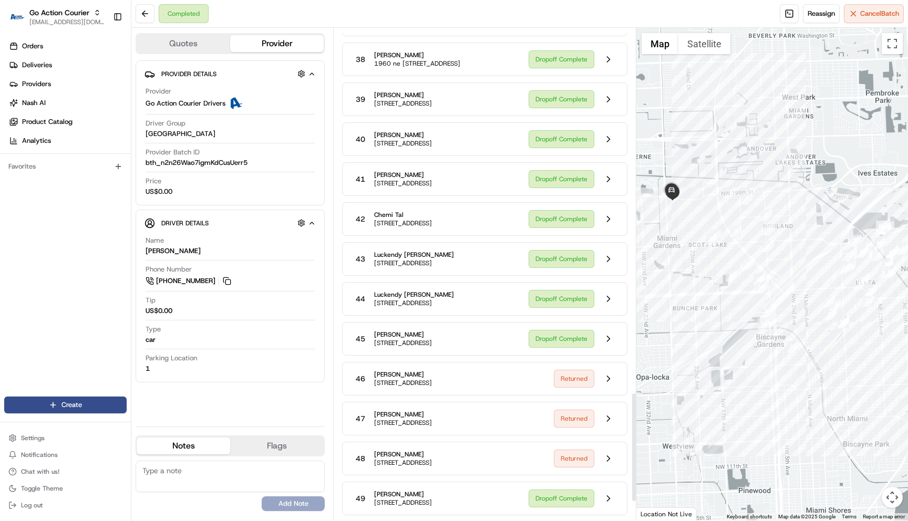
scroll to position [1722, 0]
click at [612, 409] on button at bounding box center [608, 419] width 20 height 20
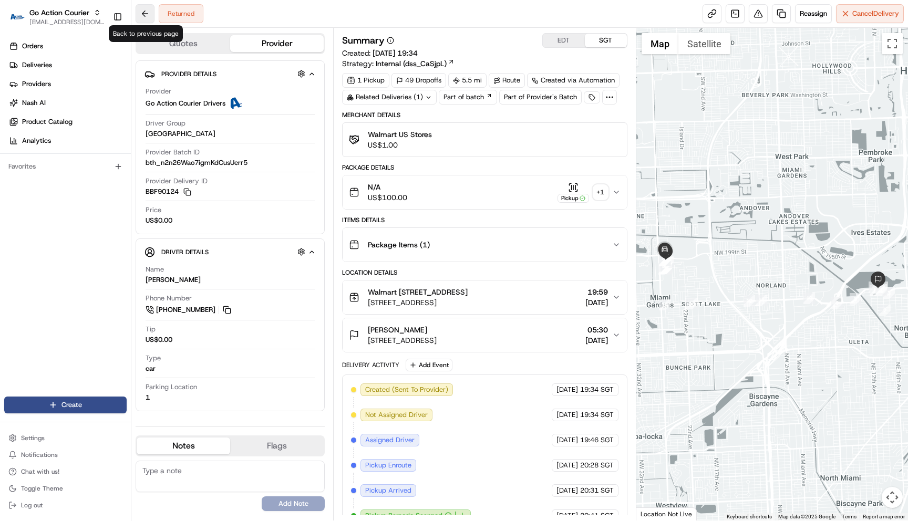
click at [151, 15] on button at bounding box center [145, 13] width 19 height 19
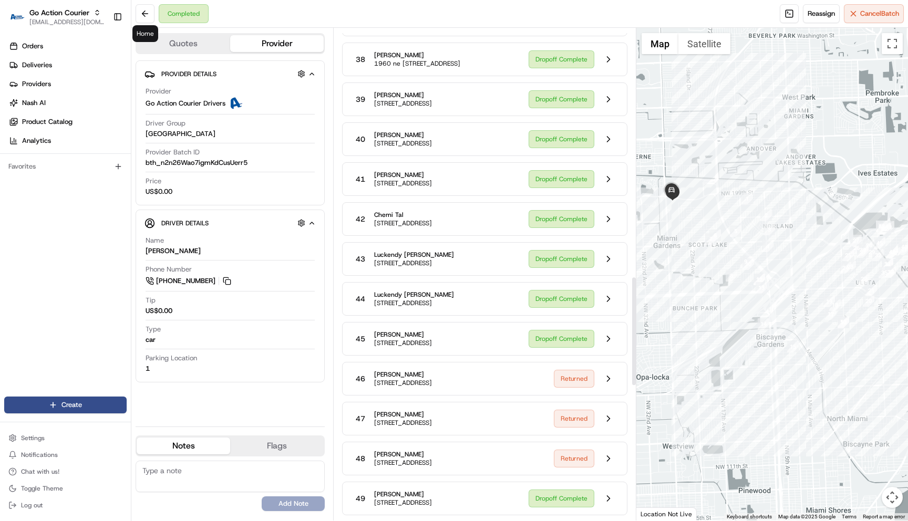
scroll to position [1722, 0]
click at [611, 409] on button at bounding box center [608, 419] width 20 height 20
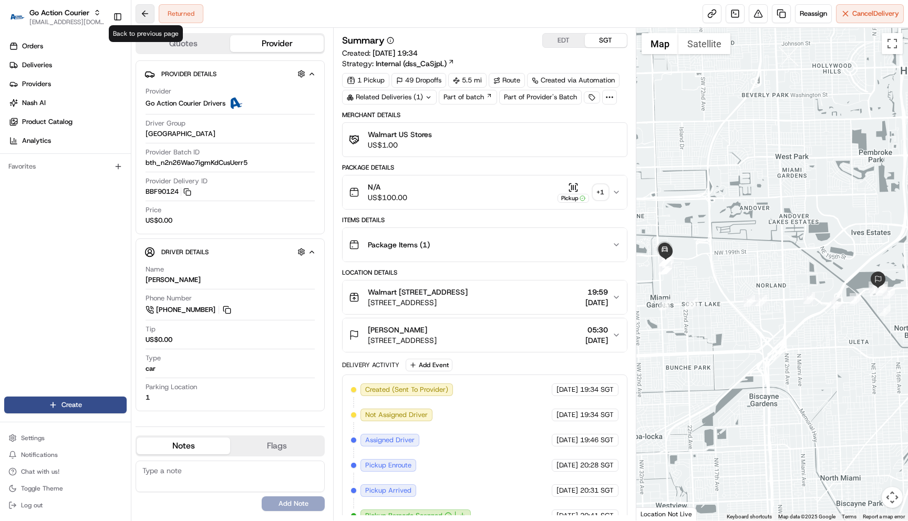
click at [146, 14] on button at bounding box center [145, 13] width 19 height 19
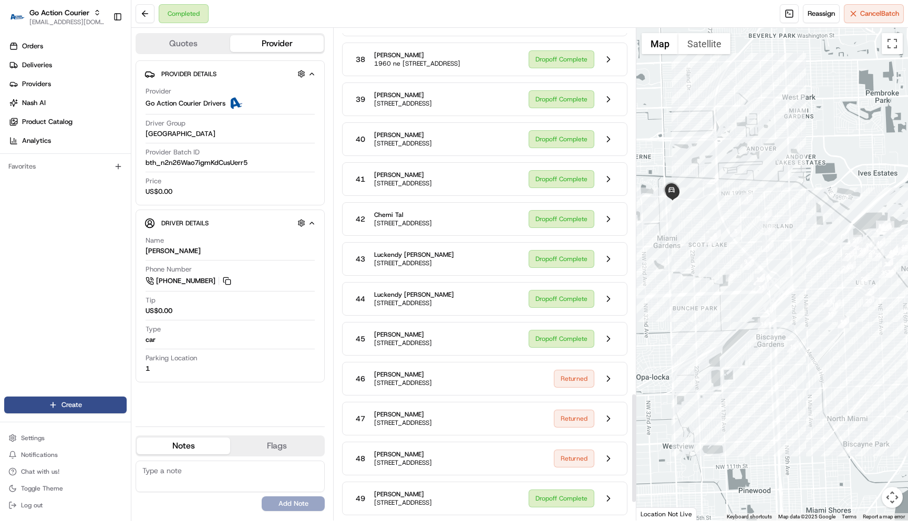
scroll to position [1722, 0]
click at [612, 369] on button at bounding box center [608, 379] width 20 height 20
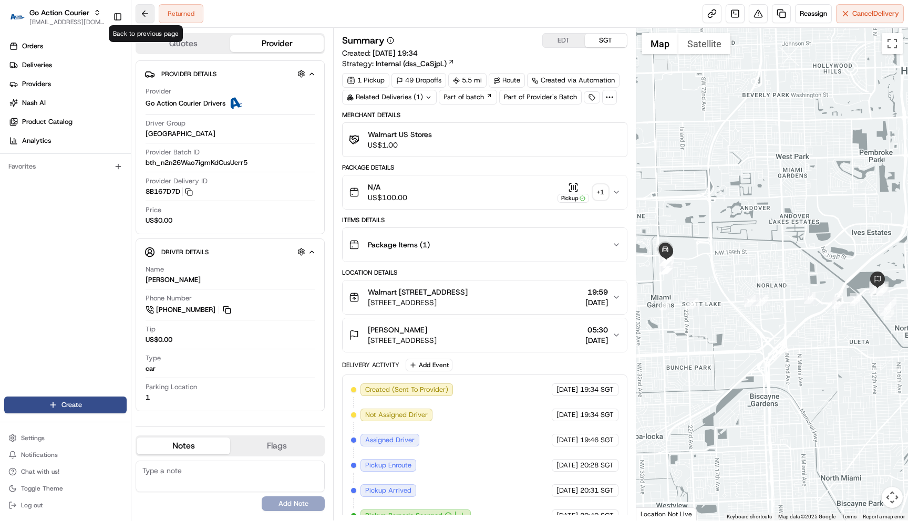
click at [140, 22] on button at bounding box center [145, 13] width 19 height 19
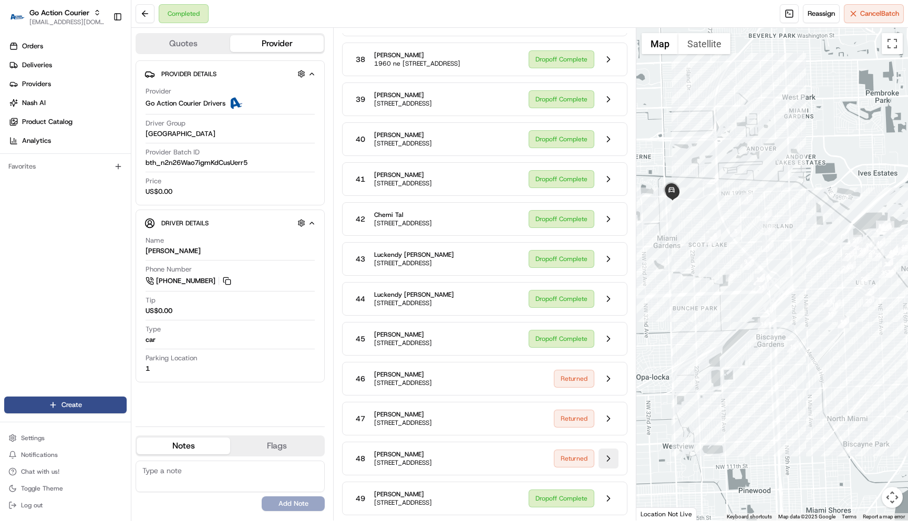
click at [610, 451] on button at bounding box center [608, 459] width 20 height 20
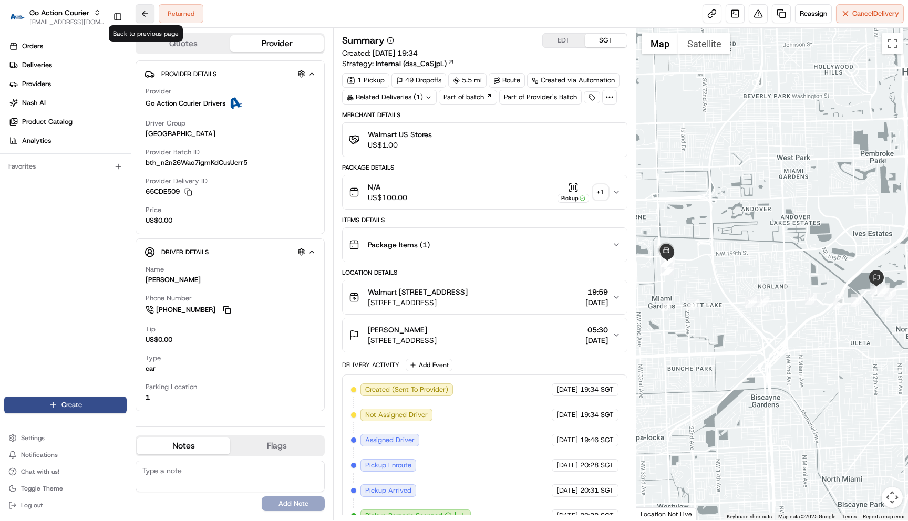
click at [148, 17] on button at bounding box center [145, 13] width 19 height 19
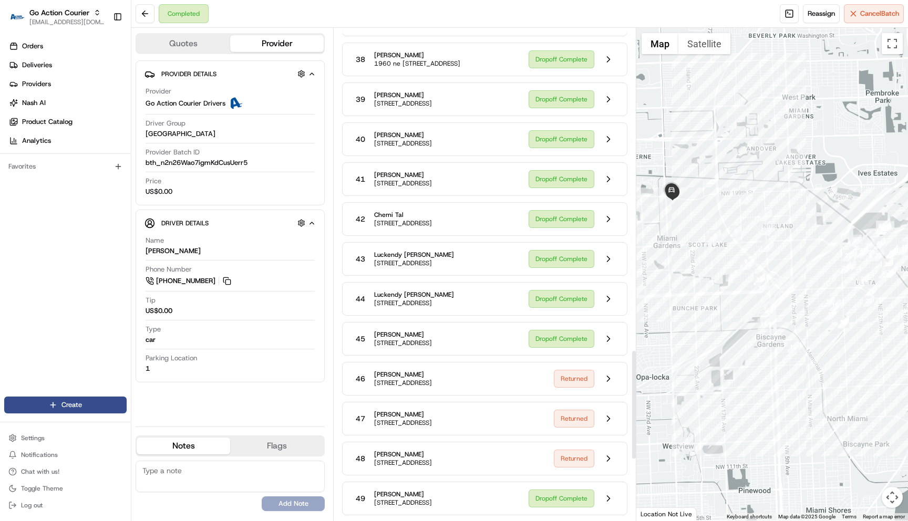
scroll to position [1722, 0]
click at [610, 409] on button at bounding box center [608, 419] width 20 height 20
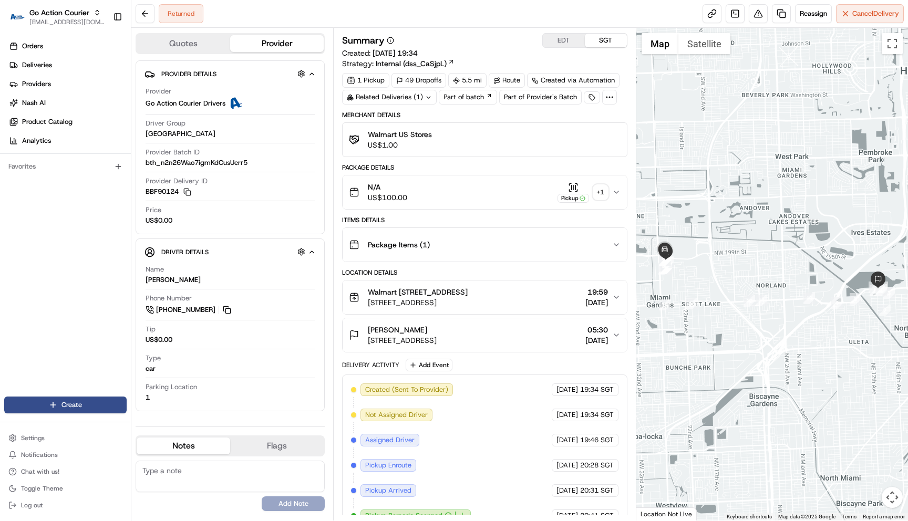
click at [368, 18] on div "Returned Reassign Cancel Delivery" at bounding box center [519, 14] width 776 height 28
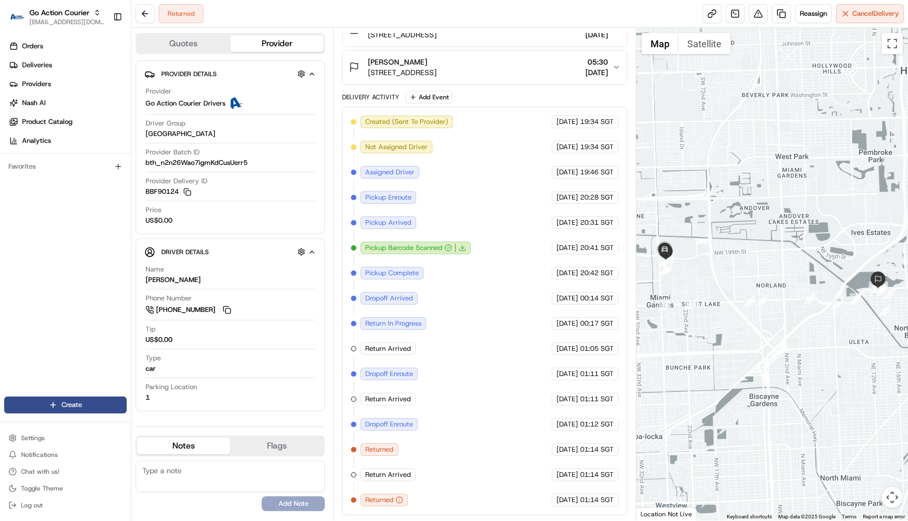
drag, startPoint x: 577, startPoint y: 369, endPoint x: 598, endPoint y: 369, distance: 21.0
click at [597, 369] on div "22/08/2025 01:11 SGT" at bounding box center [585, 374] width 67 height 13
click at [598, 369] on span "01:11 SGT" at bounding box center [597, 373] width 34 height 9
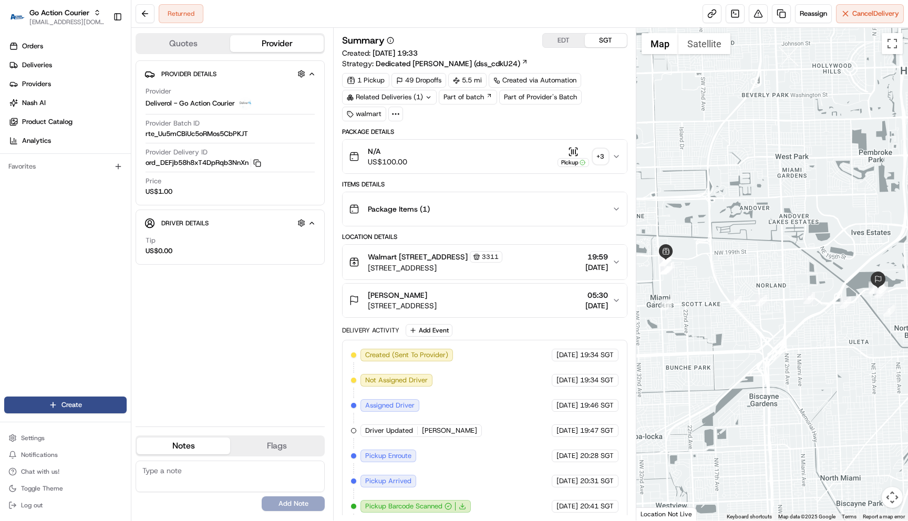
scroll to position [344, 0]
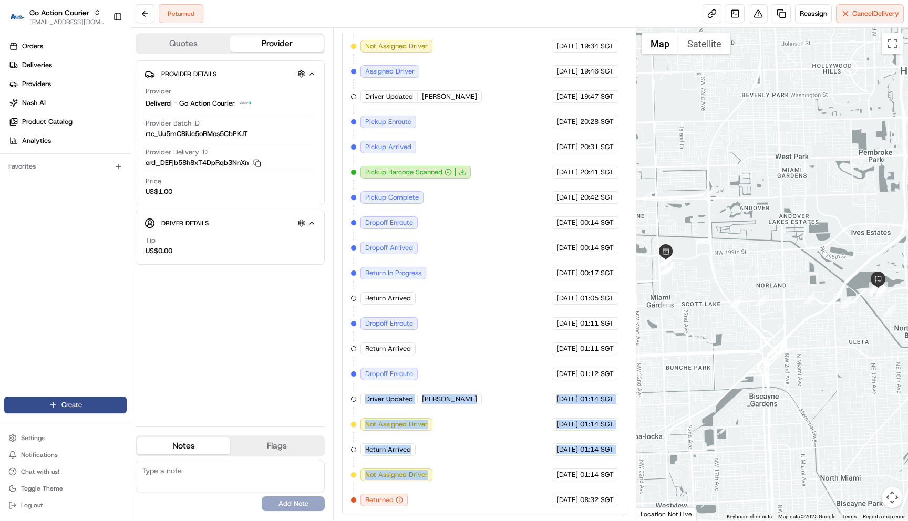
drag, startPoint x: 383, startPoint y: 391, endPoint x: 496, endPoint y: 469, distance: 137.1
click at [496, 469] on div "Created (Sent To Provider) Deliverol - Go Action Courier [DATE] 19:34 SGT Not A…" at bounding box center [484, 261] width 267 height 492
